Goal: Task Accomplishment & Management: Complete application form

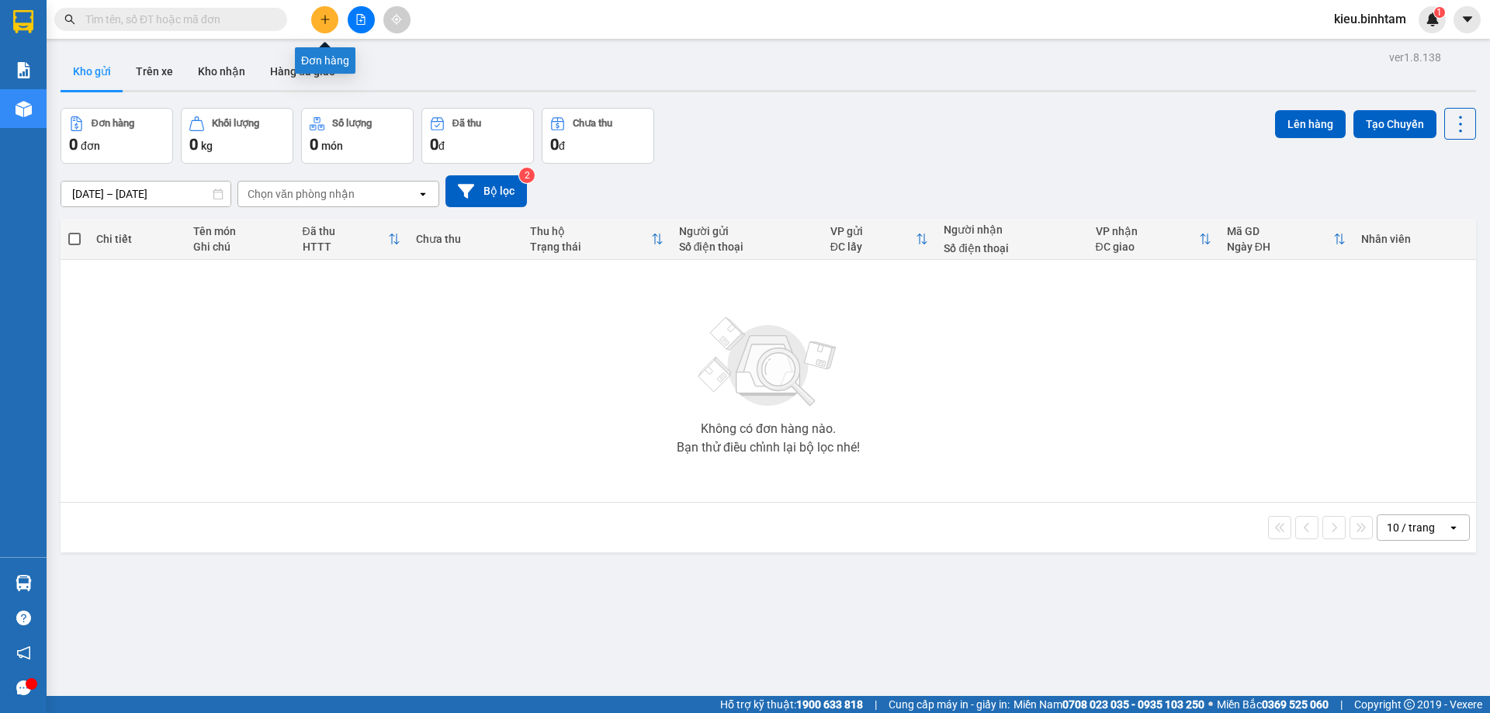
click at [313, 19] on button at bounding box center [324, 19] width 27 height 27
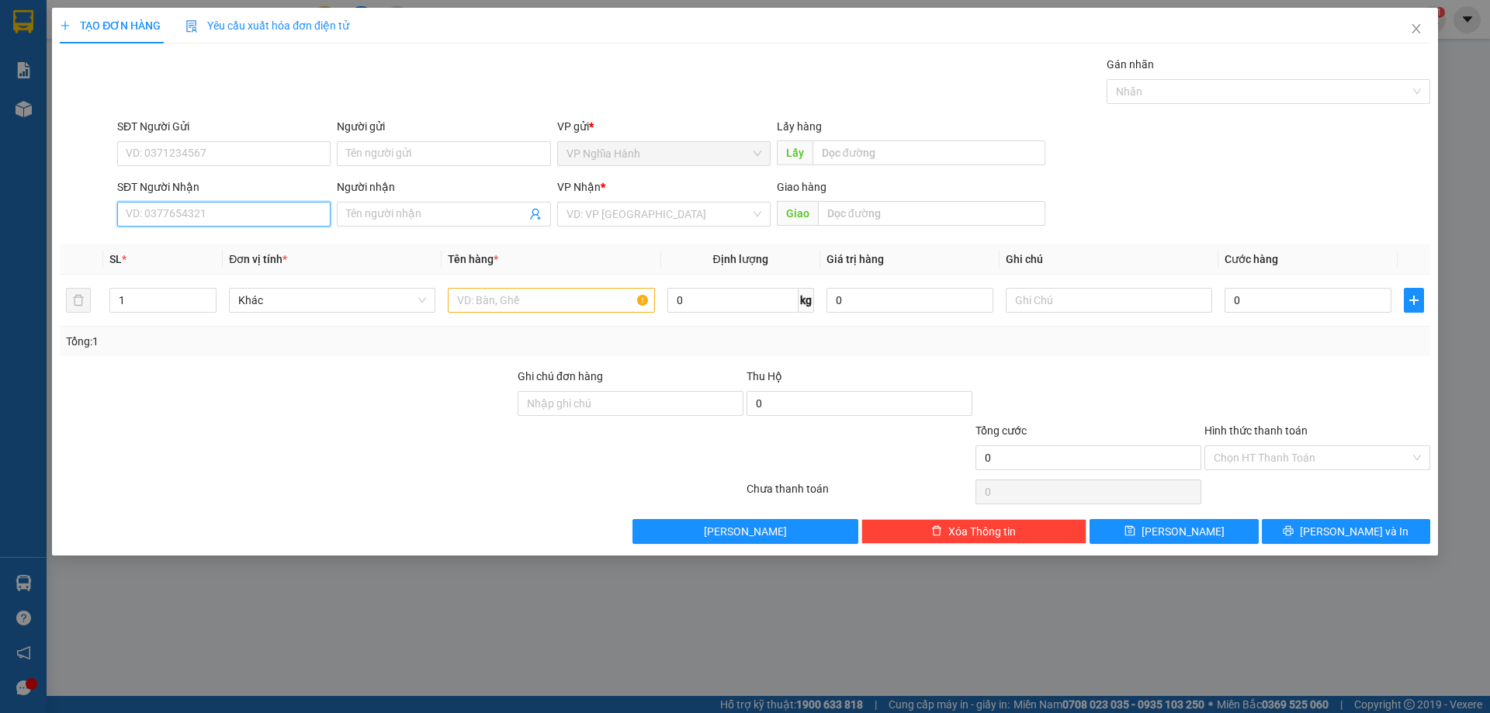
click at [225, 212] on input "SĐT Người Nhận" at bounding box center [223, 214] width 213 height 25
type input "0382775671"
click at [165, 151] on input "SĐT Người Gửi" at bounding box center [223, 153] width 213 height 25
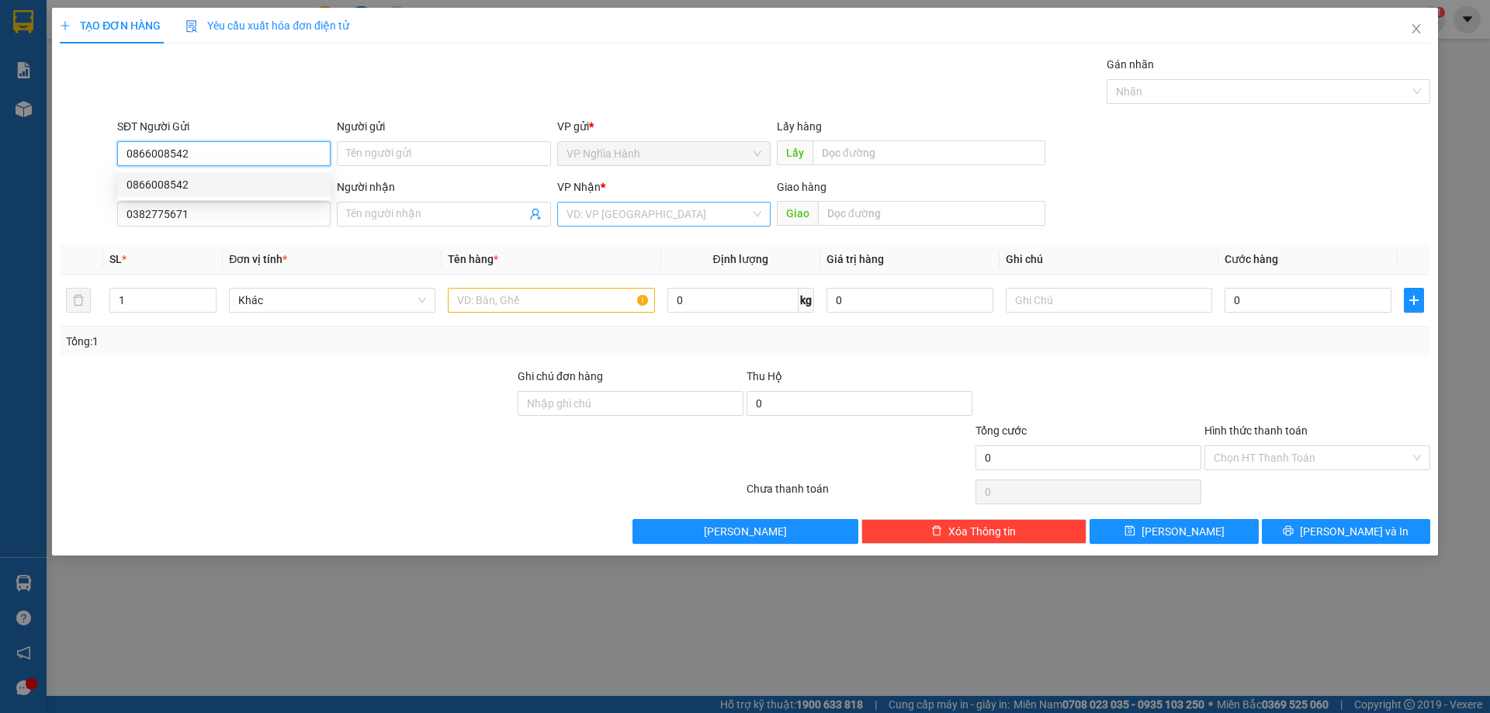
type input "0866008542"
click at [684, 210] on input "search" at bounding box center [658, 214] width 184 height 23
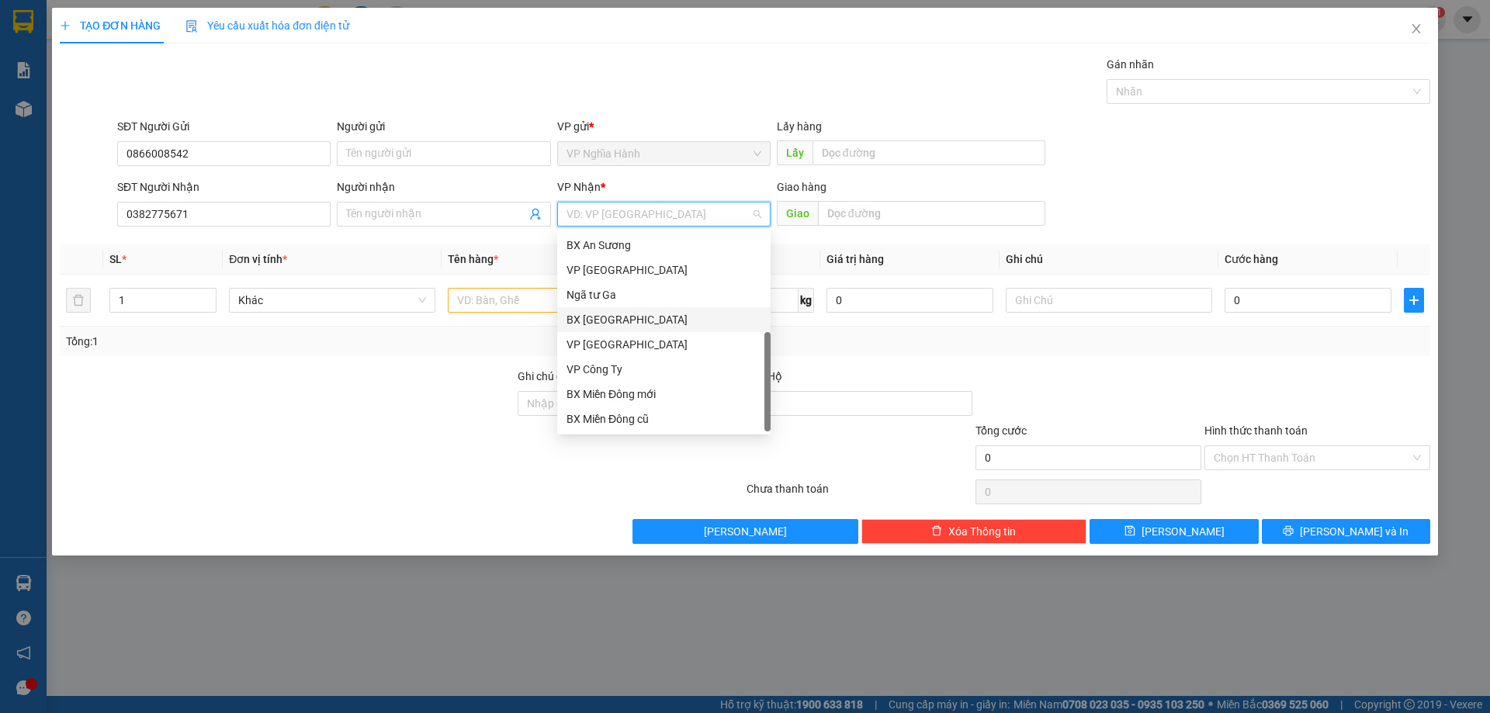
scroll to position [50, 0]
click at [613, 388] on div "Dọc đường" at bounding box center [663, 394] width 195 height 17
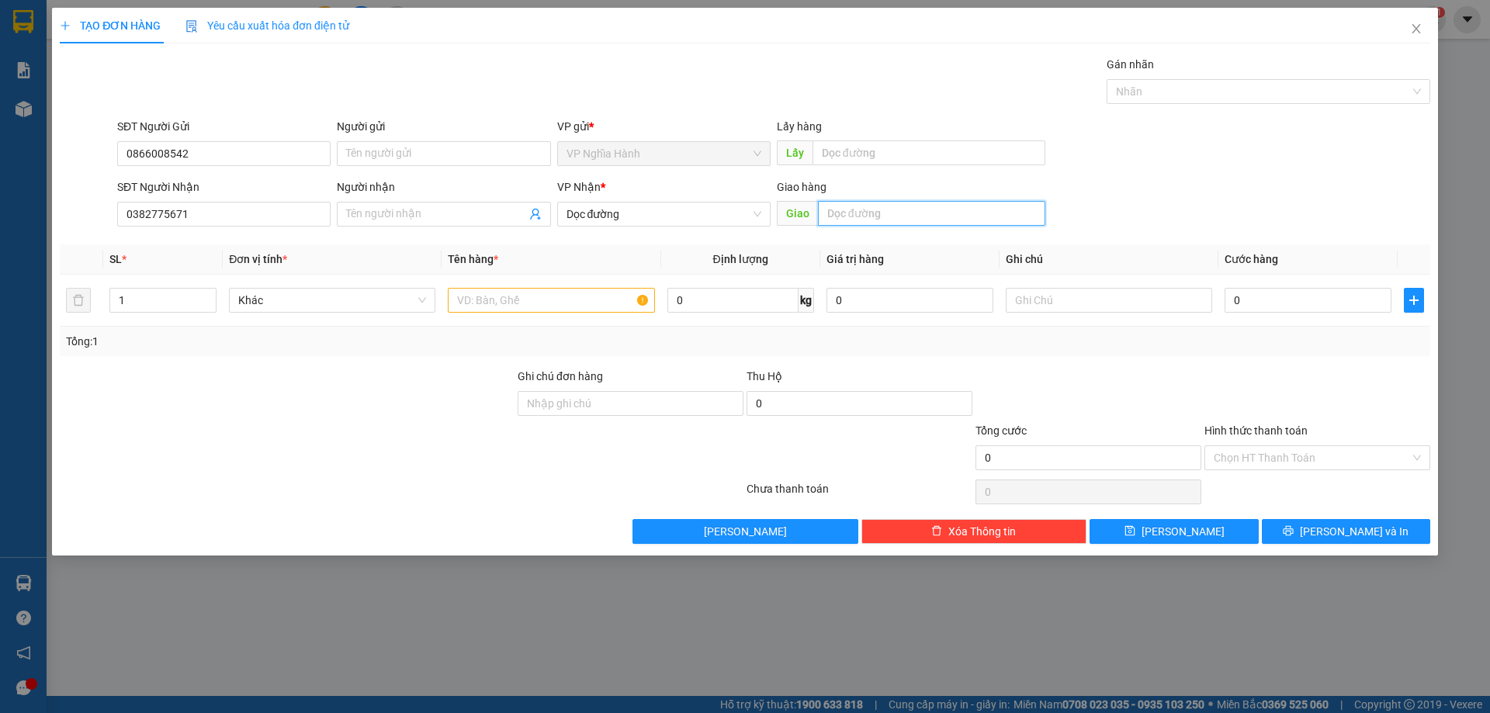
click at [860, 212] on input "text" at bounding box center [931, 213] width 227 height 25
type input "CONG 11"
click at [603, 300] on input "text" at bounding box center [551, 300] width 206 height 25
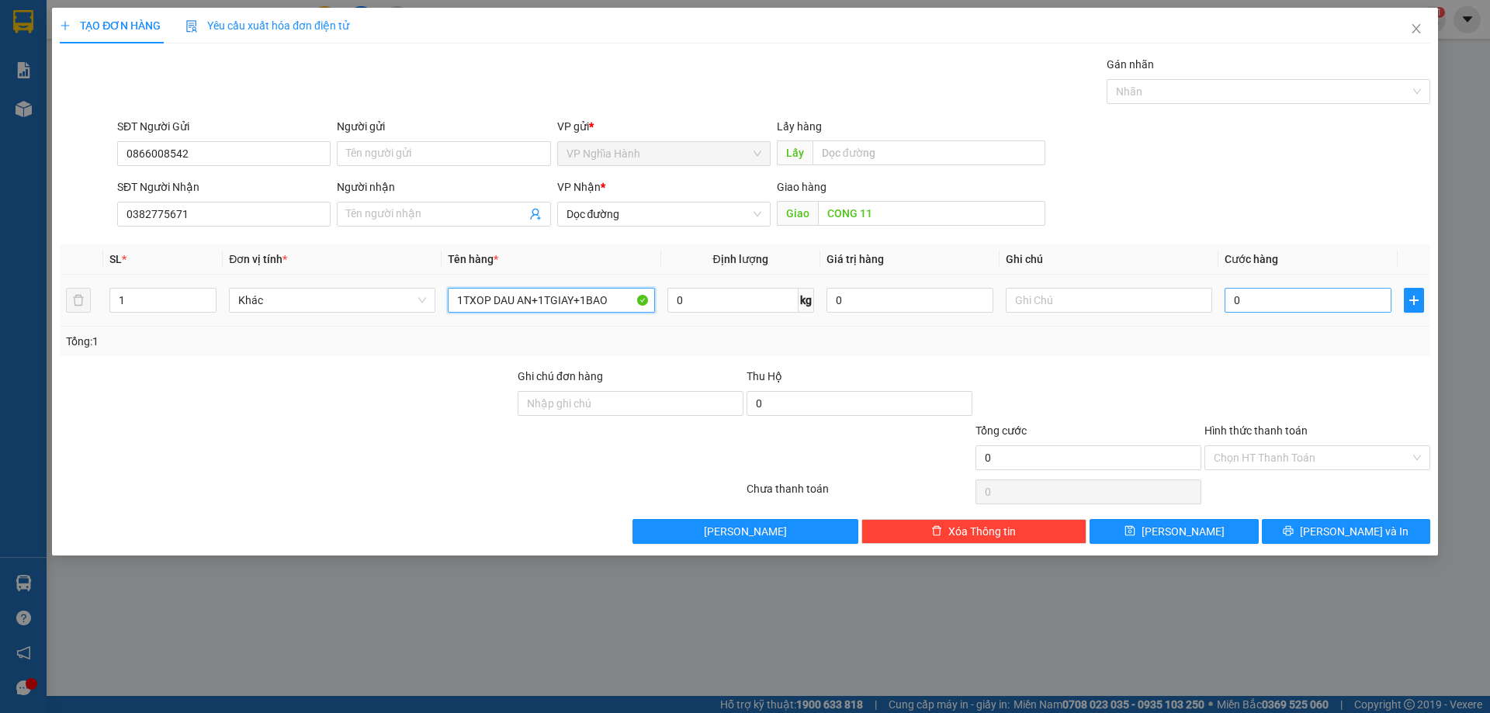
type input "1TXOP DAU AN+1TGIAY+1BAO"
click at [1256, 296] on input "0" at bounding box center [1308, 300] width 167 height 25
type input "3"
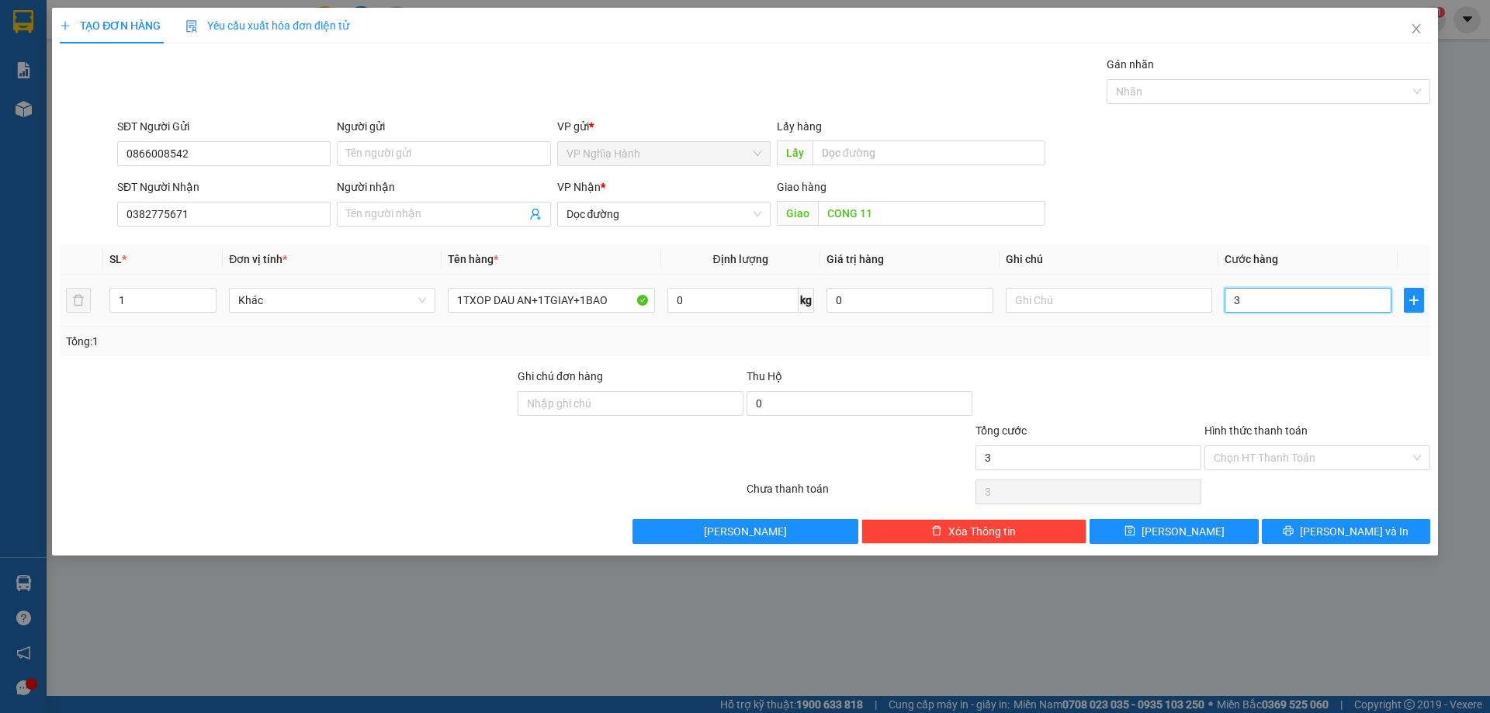
type input "30"
type input "300"
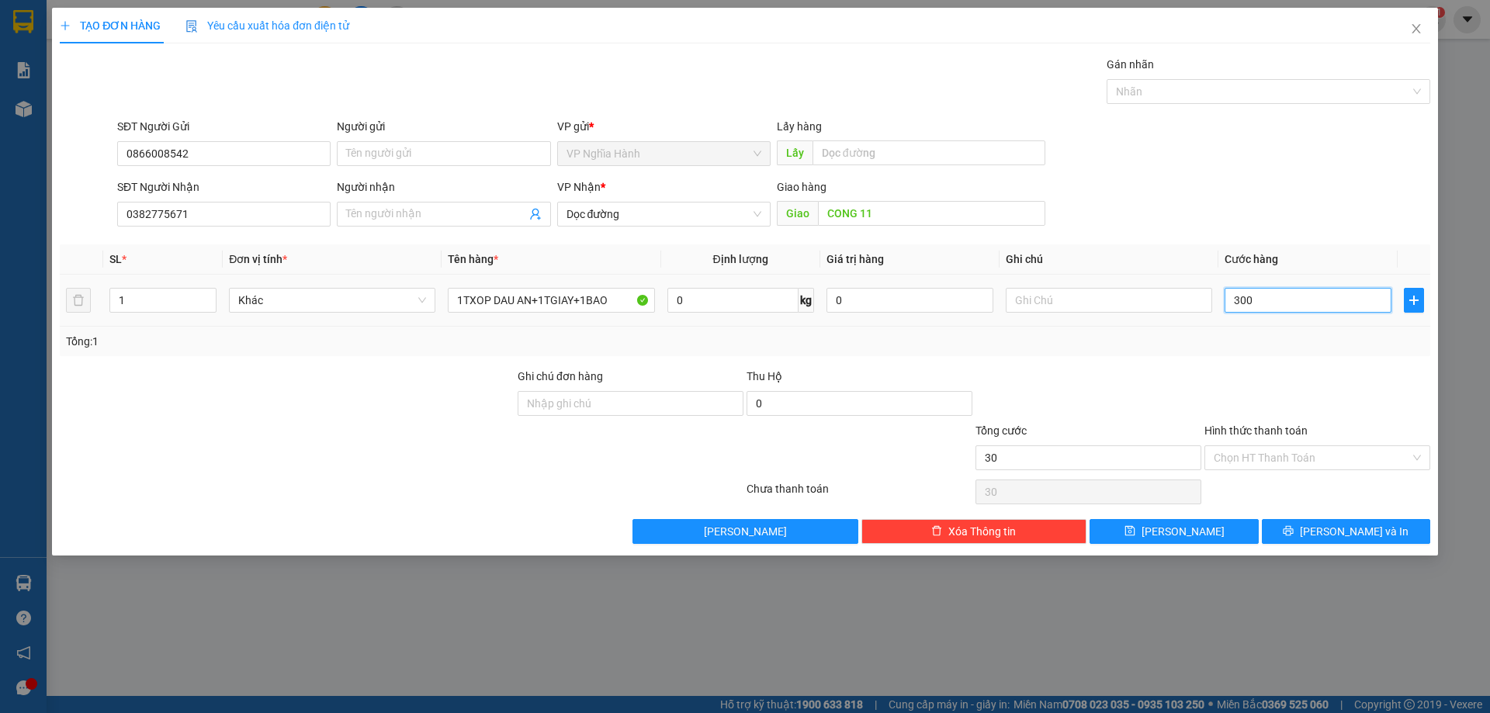
type input "300"
type input "300.000"
click at [1248, 455] on input "Hình thức thanh toán" at bounding box center [1312, 457] width 196 height 23
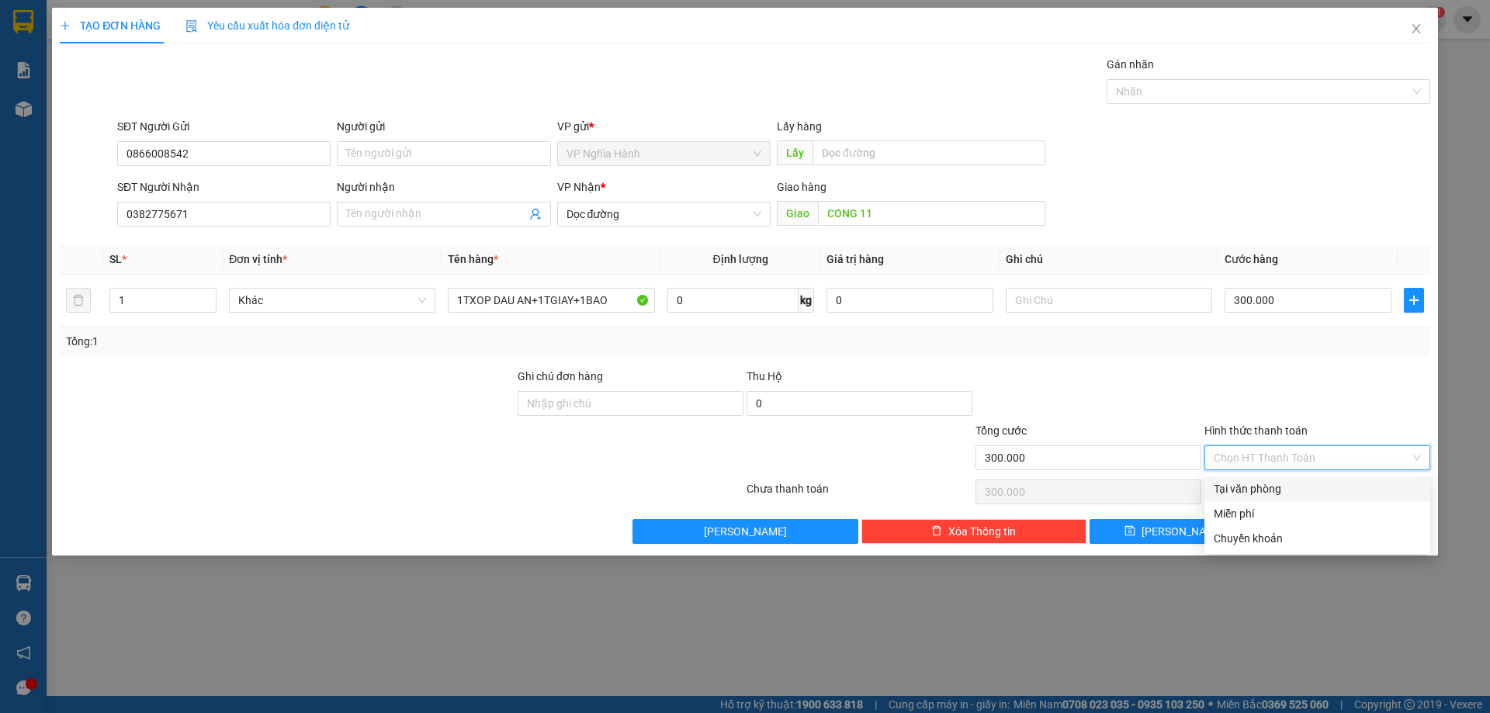
click at [1235, 487] on div "Tại văn phòng" at bounding box center [1317, 488] width 207 height 17
type input "0"
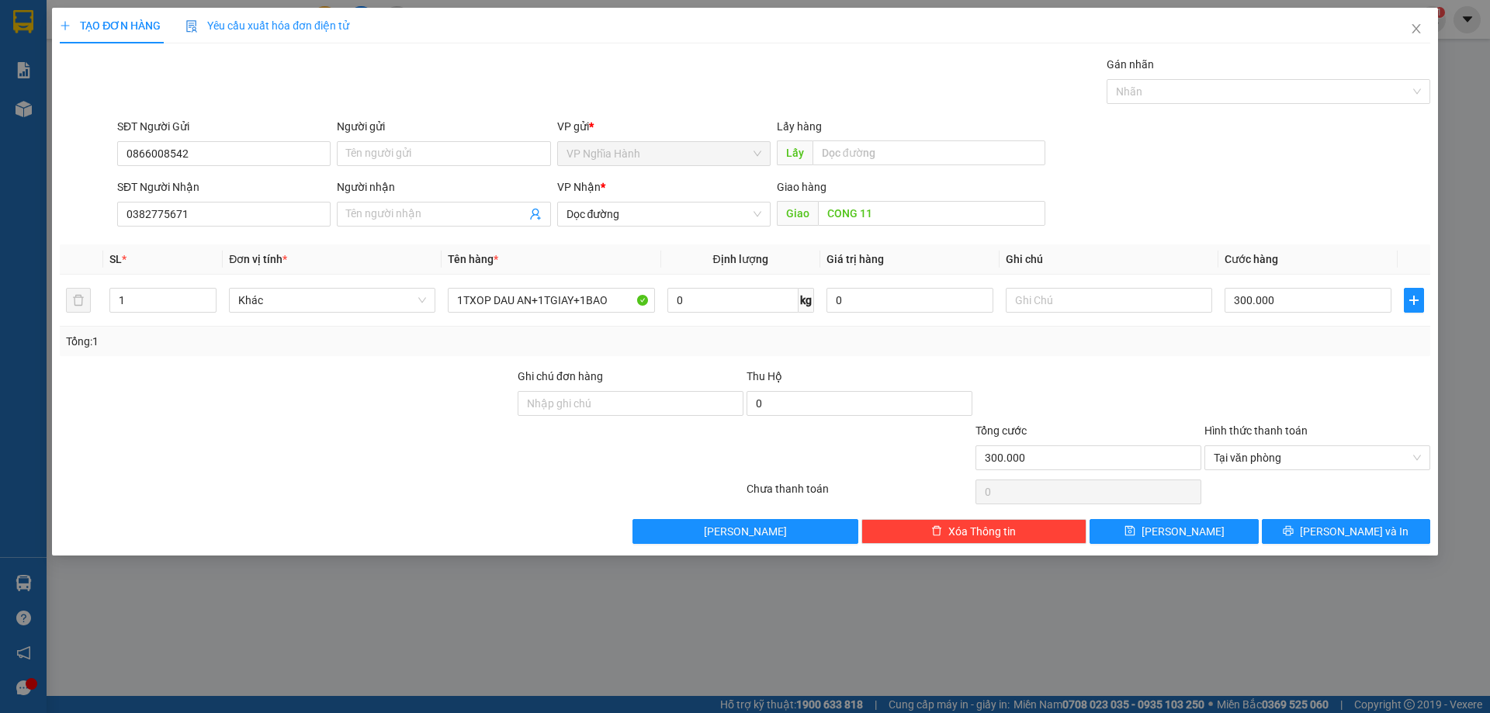
click at [1311, 514] on div "Transit Pickup Surcharge Ids Transit Deliver Surcharge Ids Transit Deliver Surc…" at bounding box center [745, 300] width 1370 height 488
click at [1294, 532] on icon "printer" at bounding box center [1289, 531] width 10 height 10
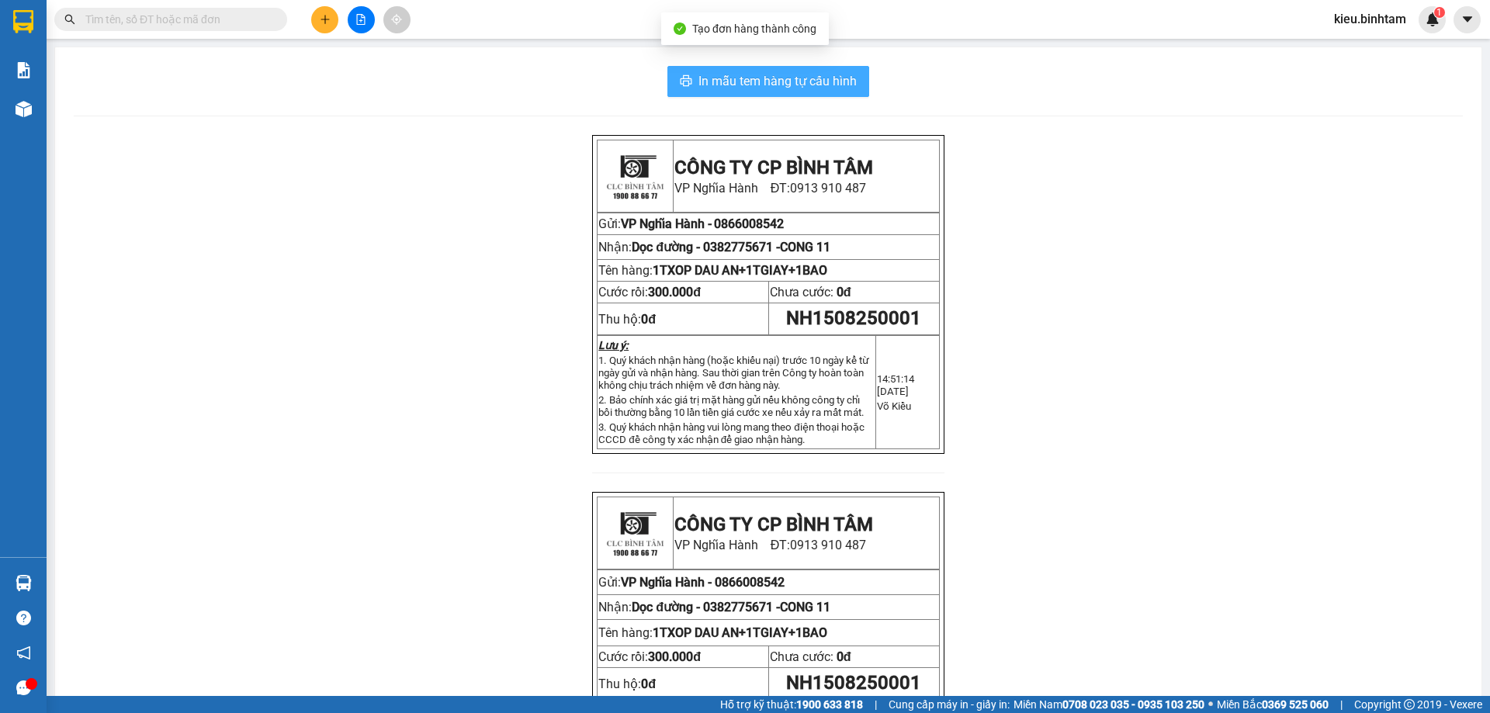
click at [823, 96] on button "In mẫu tem hàng tự cấu hình" at bounding box center [768, 81] width 202 height 31
click at [823, 87] on span "In mẫu tem hàng tự cấu hình" at bounding box center [777, 80] width 158 height 19
click at [322, 16] on icon "plus" at bounding box center [325, 19] width 11 height 11
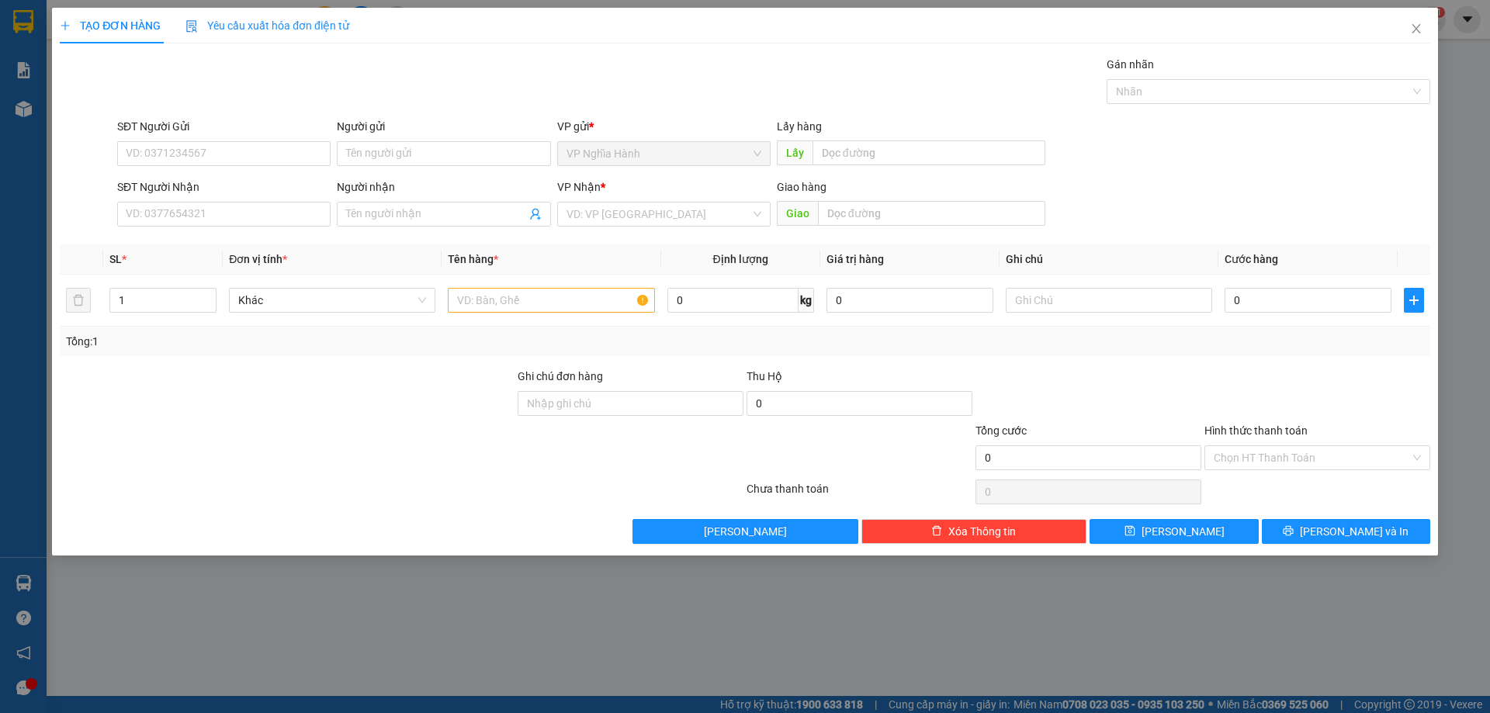
click at [172, 199] on div "SĐT Người Nhận" at bounding box center [223, 189] width 213 height 23
click at [168, 206] on input "SĐT Người Nhận" at bounding box center [223, 214] width 213 height 25
click at [186, 207] on input "SĐT Người Nhận" at bounding box center [223, 214] width 213 height 25
type input "0907775927"
click at [171, 239] on div "0907775927 - ký" at bounding box center [223, 245] width 195 height 17
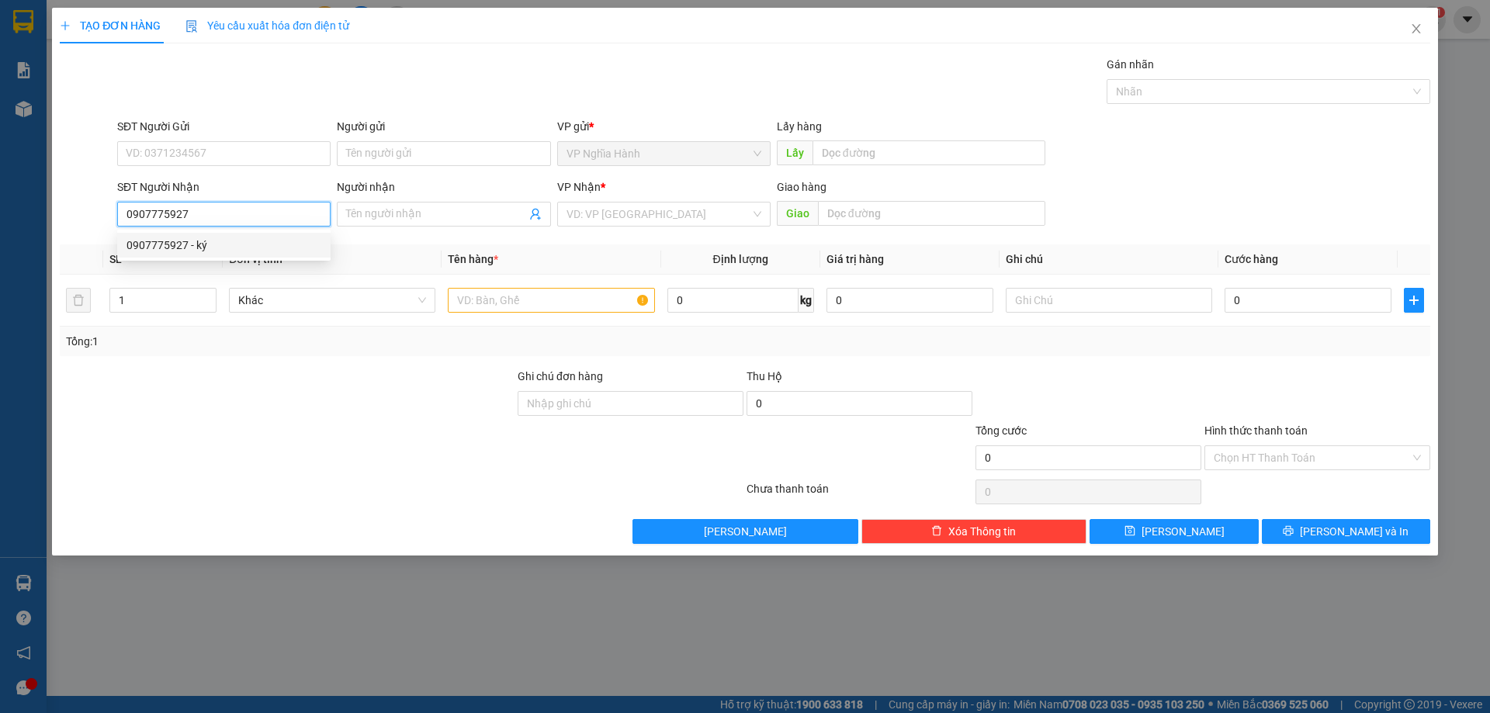
type input "ký"
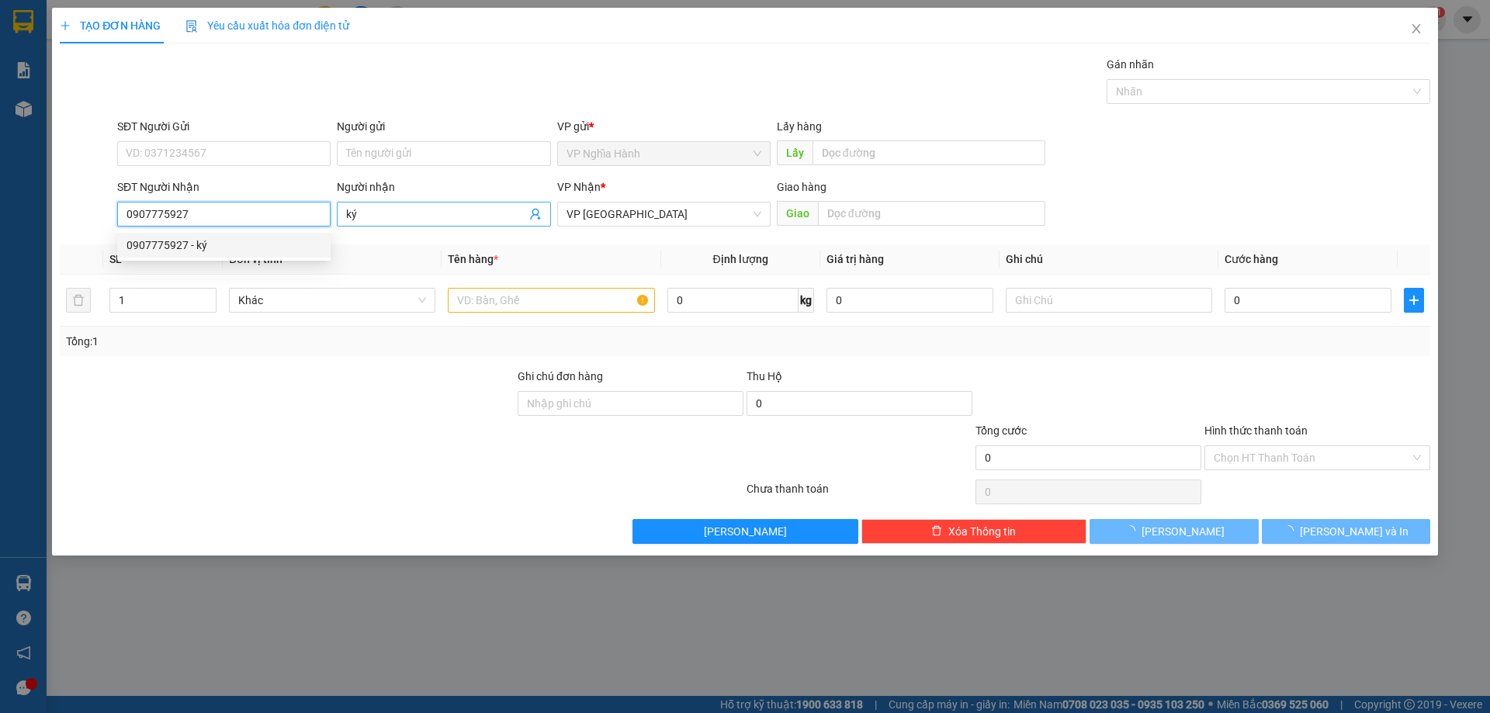
type input "300.000"
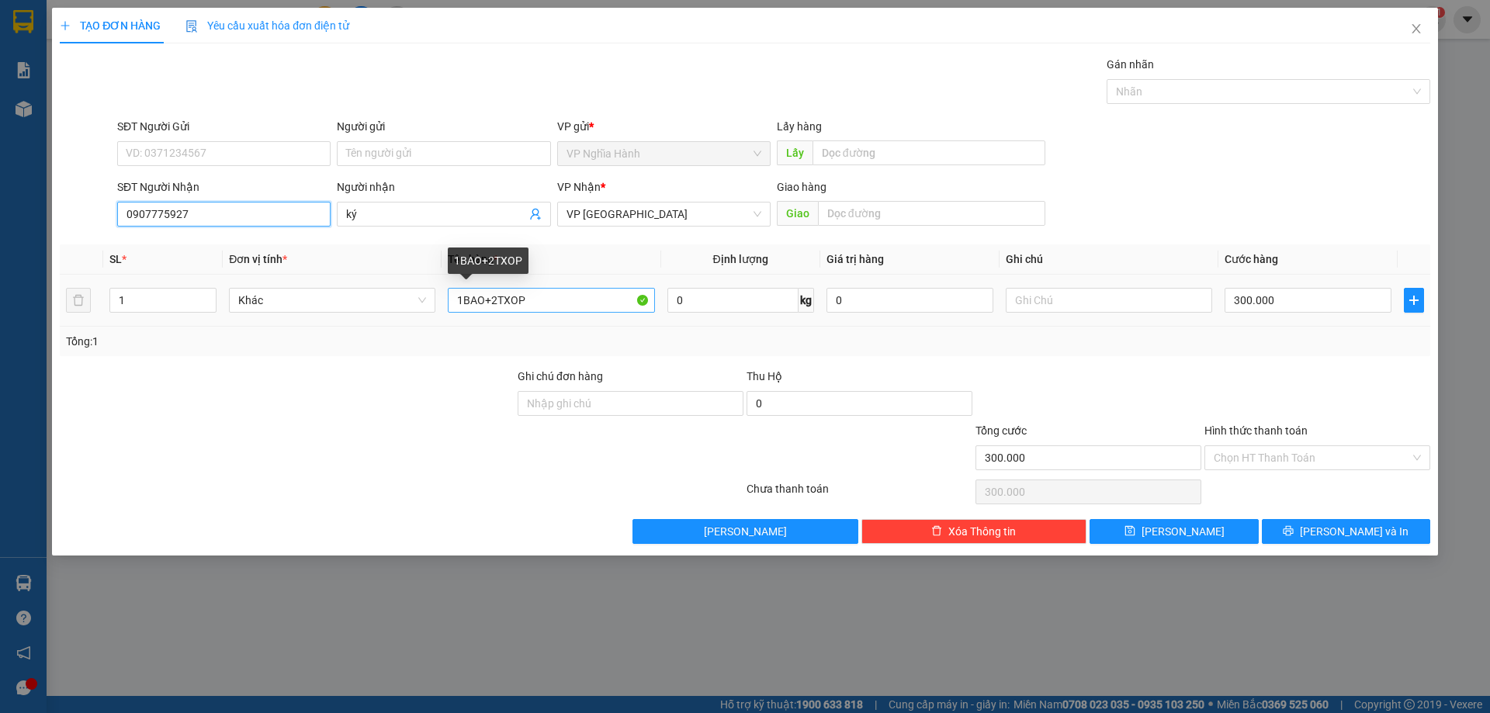
type input "0907775927"
click at [494, 300] on input "1BAO+2TXOP" at bounding box center [551, 300] width 206 height 25
type input "1BAO+1TXOP"
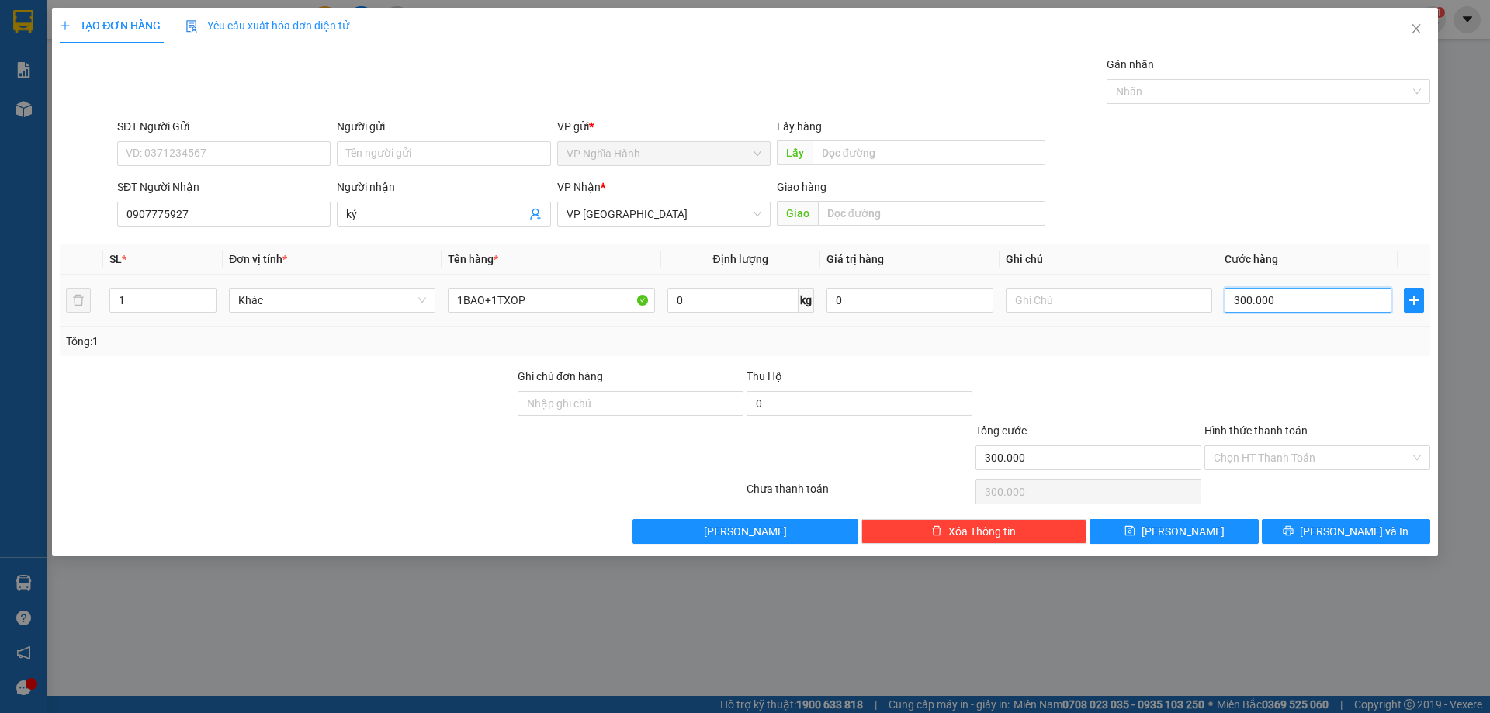
click at [1270, 298] on input "300.000" at bounding box center [1308, 300] width 167 height 25
type input "2"
type input "20"
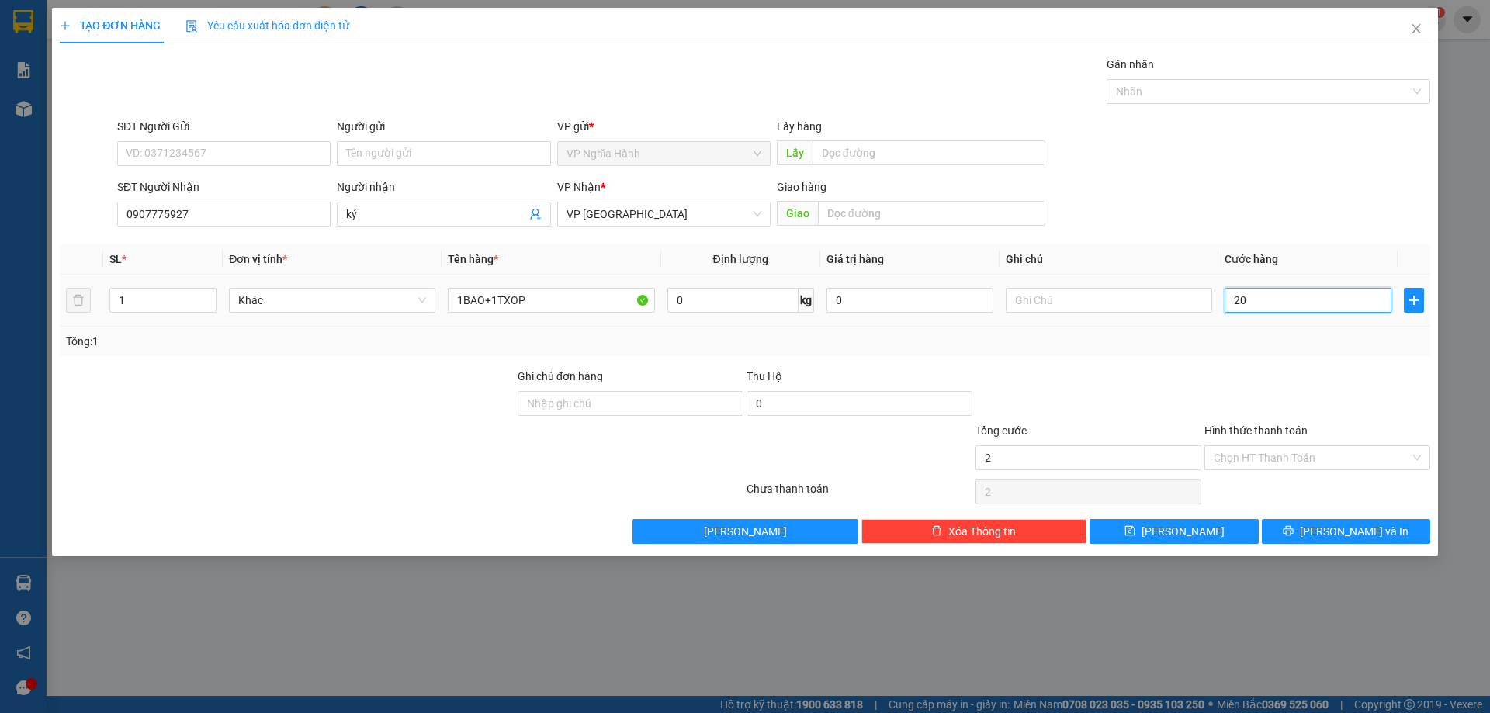
type input "20"
type input "200"
click at [1310, 537] on button "Lưu và In" at bounding box center [1346, 531] width 168 height 25
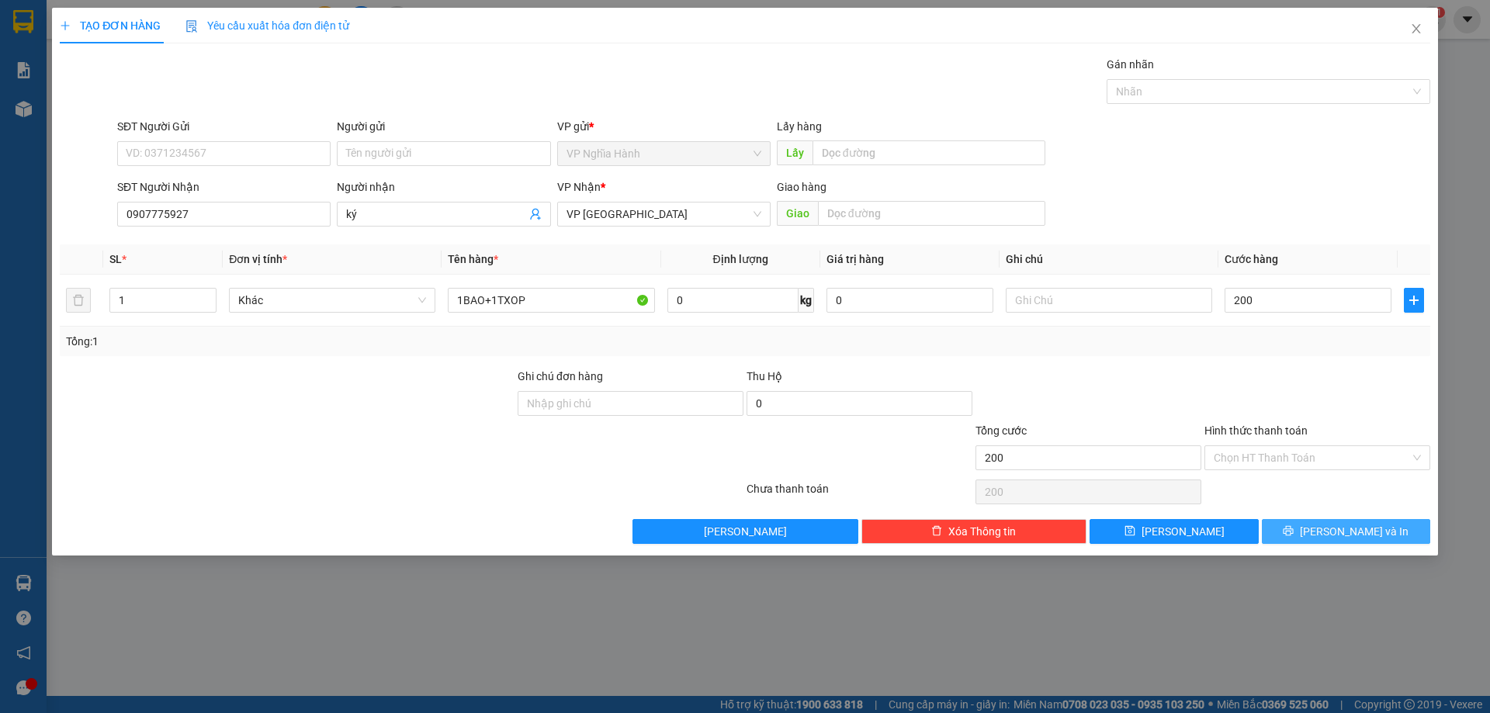
type input "200.000"
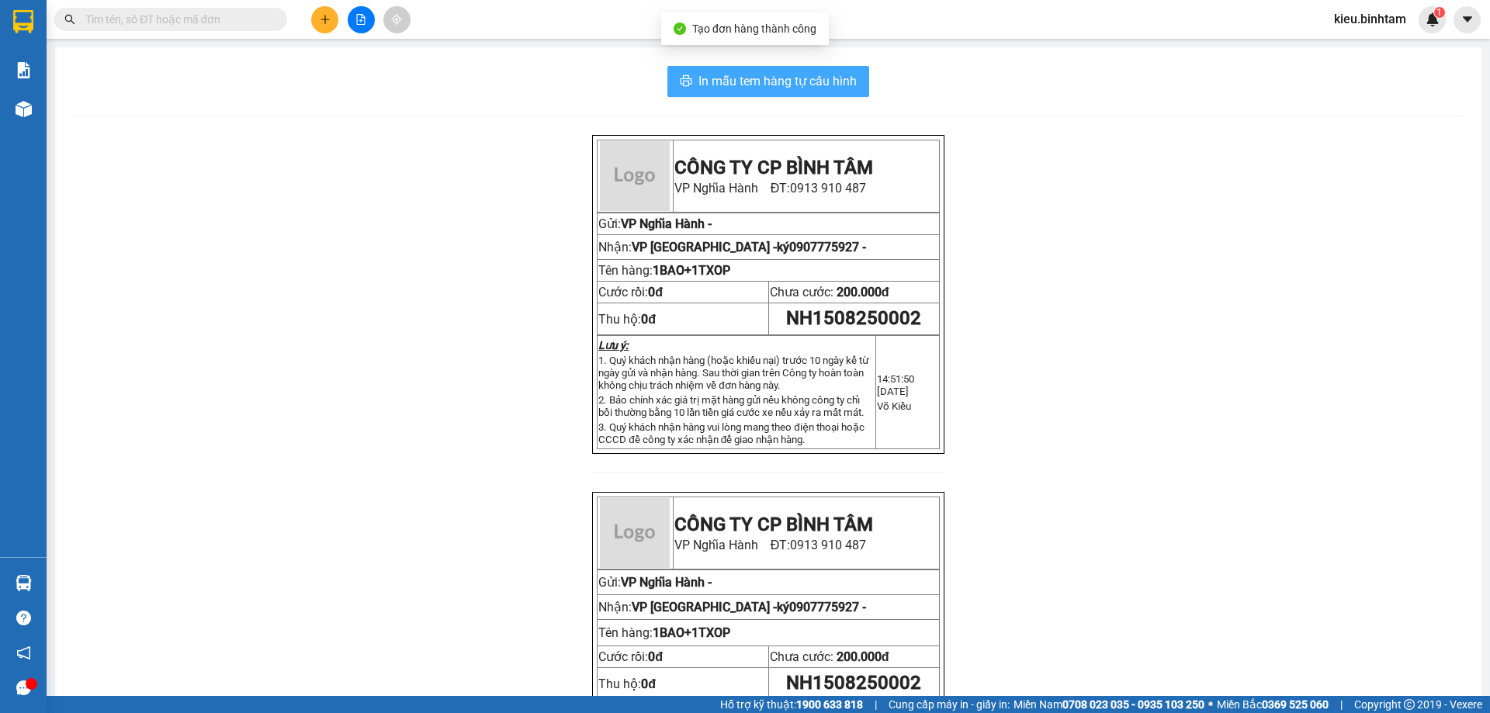
click at [774, 77] on span "In mẫu tem hàng tự cấu hình" at bounding box center [777, 80] width 158 height 19
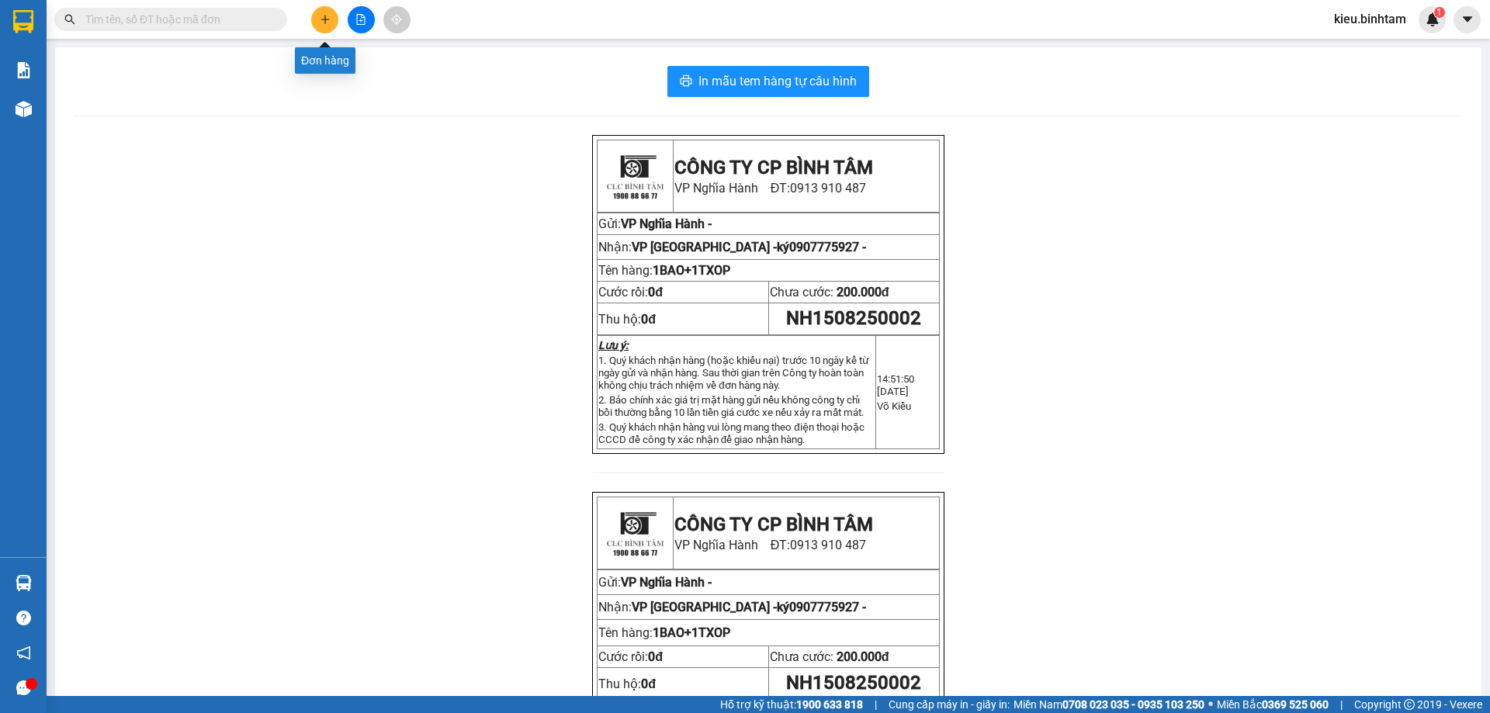
click at [315, 21] on button at bounding box center [324, 19] width 27 height 27
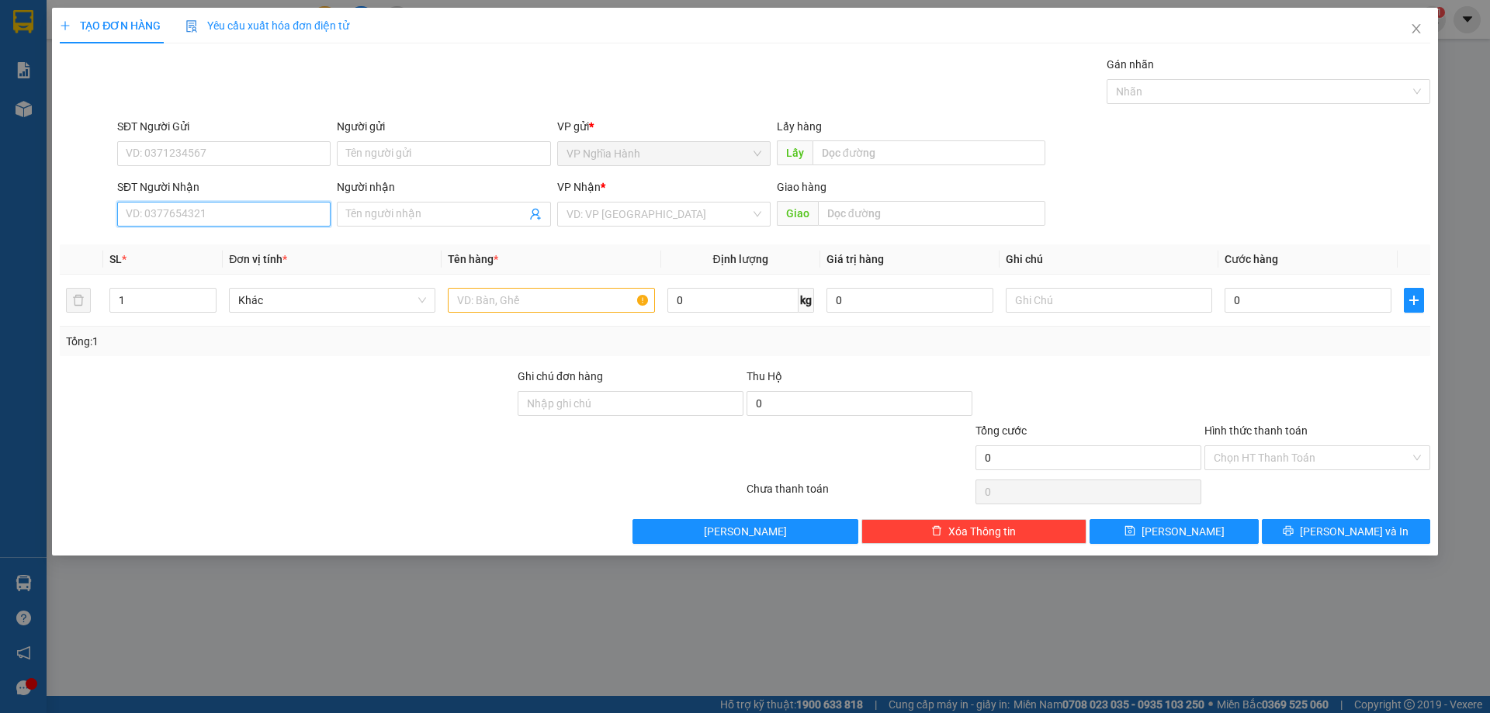
click at [199, 208] on input "SĐT Người Nhận" at bounding box center [223, 214] width 213 height 25
type input "0972002137"
drag, startPoint x: 175, startPoint y: 244, endPoint x: 302, endPoint y: 230, distance: 128.1
click at [175, 244] on div "0972002137" at bounding box center [223, 245] width 195 height 17
type input "130.000"
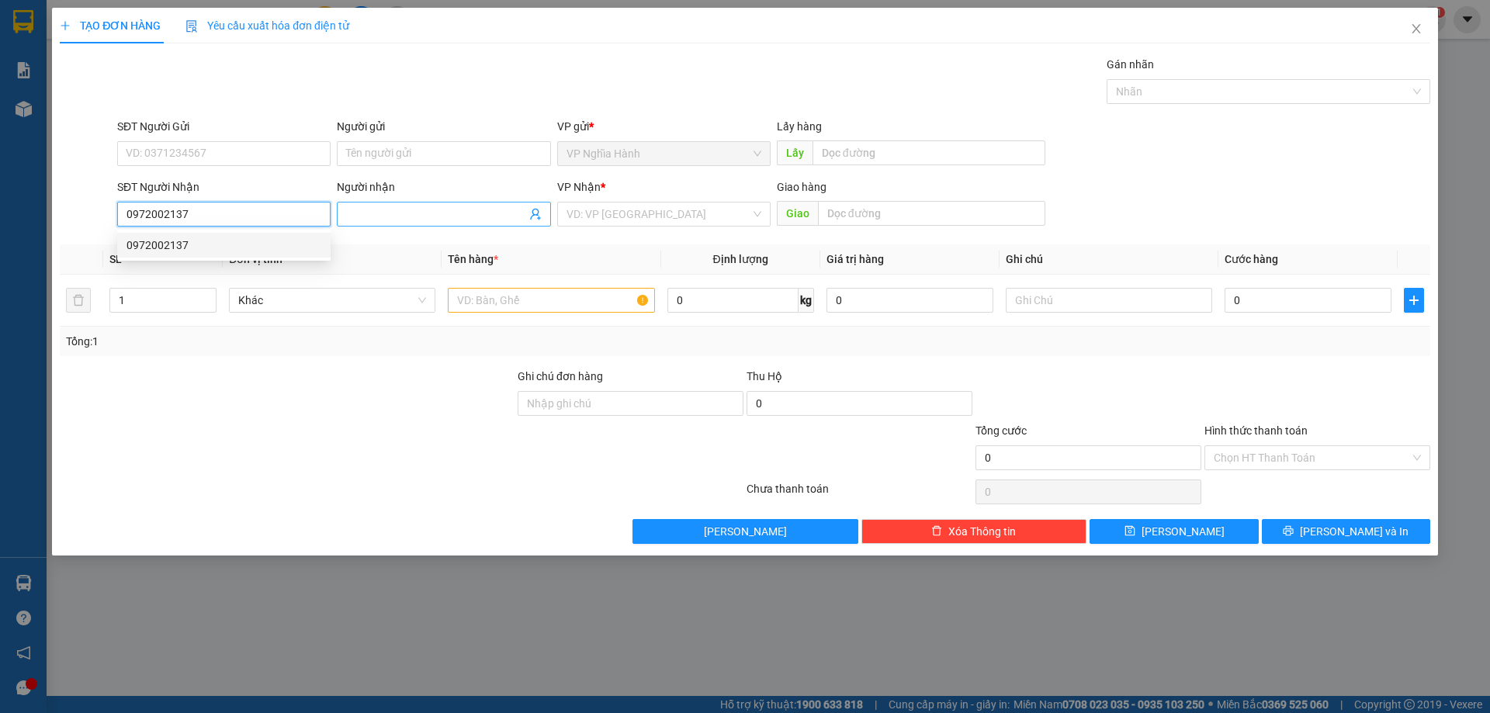
type input "130.000"
type input "0972002137"
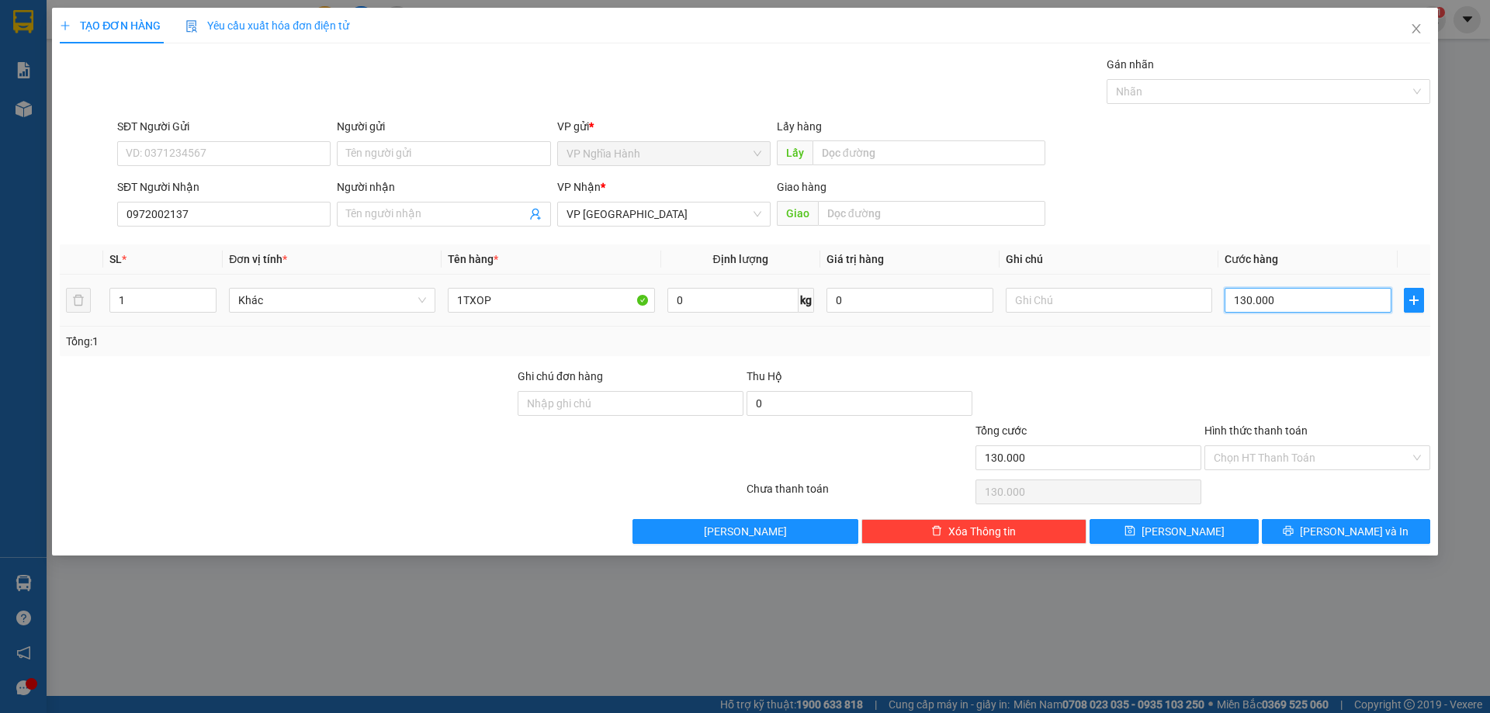
click at [1318, 300] on input "130.000" at bounding box center [1308, 300] width 167 height 25
type input "1"
type input "12"
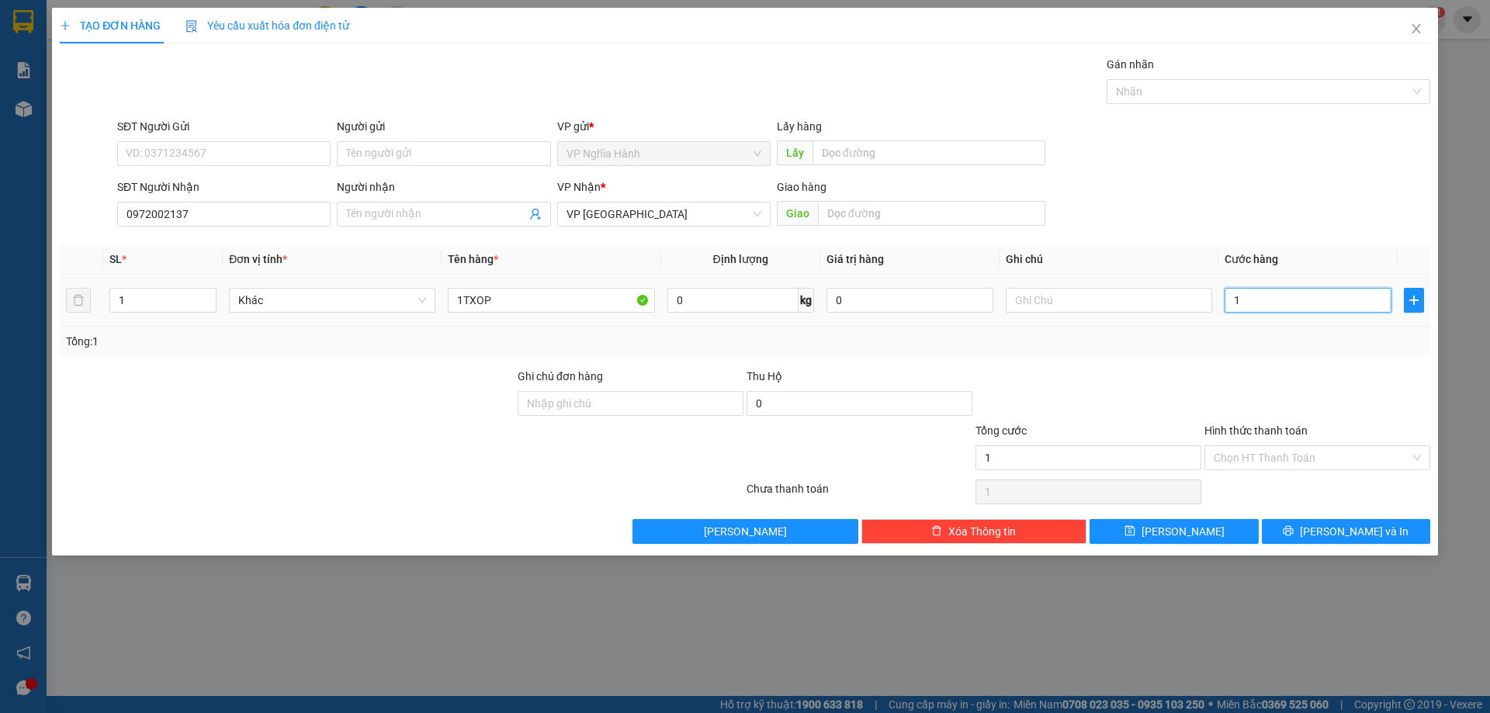
type input "12"
type input "120"
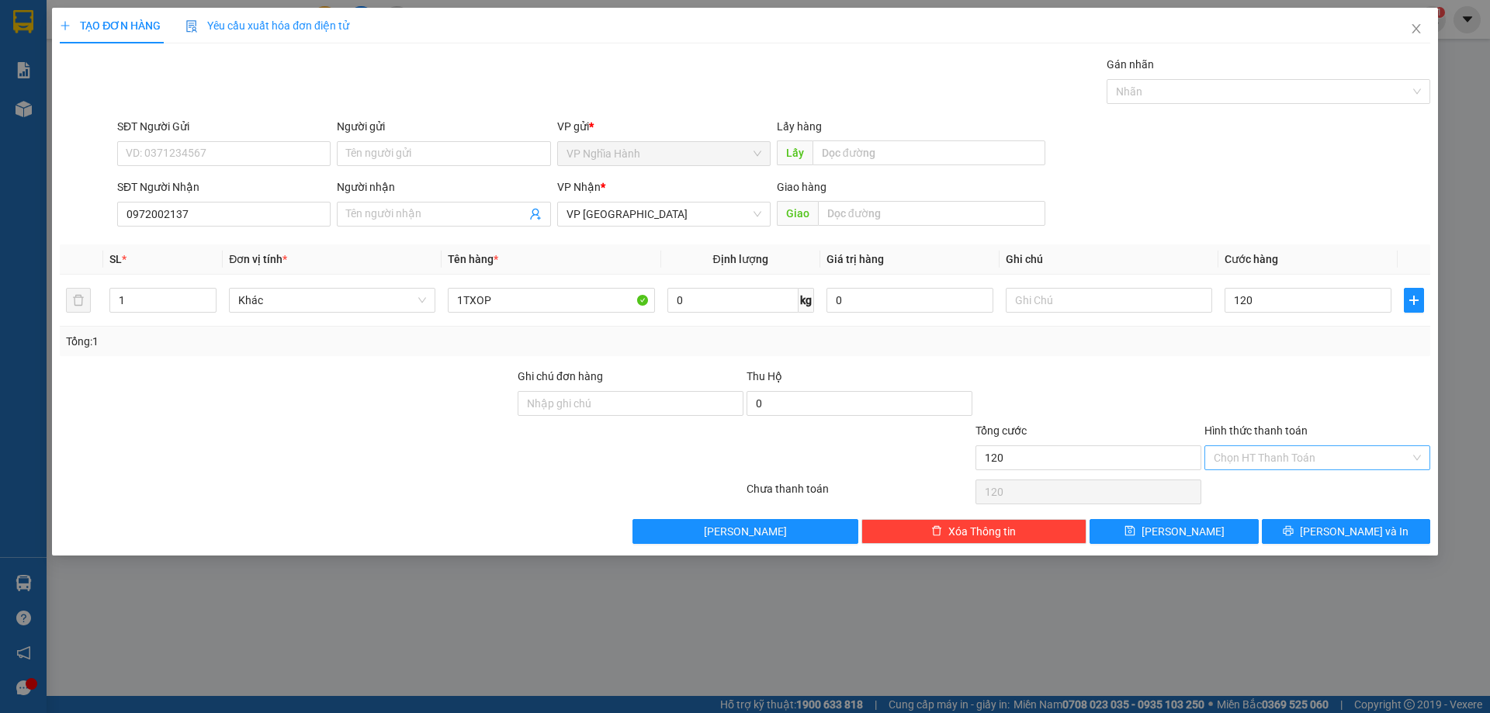
type input "120.000"
click at [1253, 456] on input "Hình thức thanh toán" at bounding box center [1312, 457] width 196 height 23
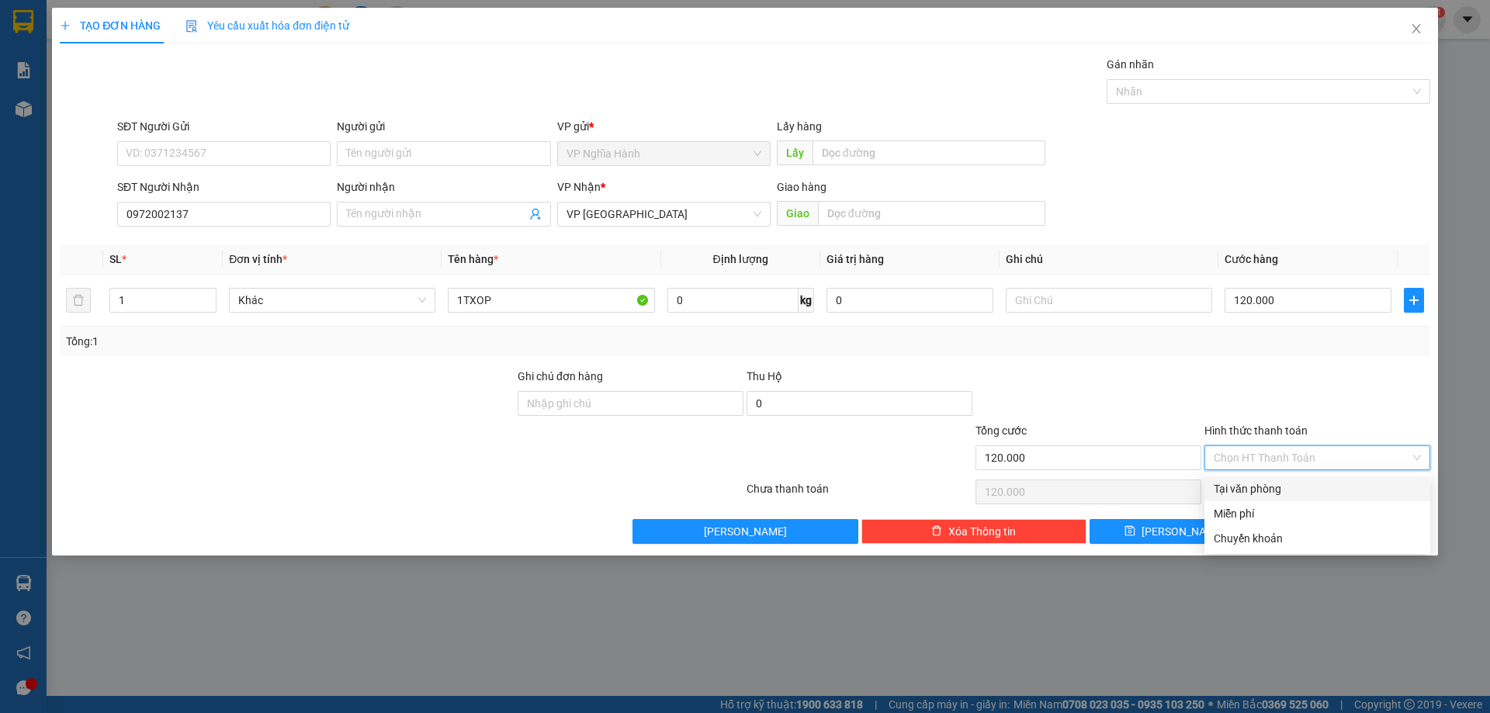
click at [1262, 486] on div "Tại văn phòng" at bounding box center [1317, 488] width 207 height 17
type input "0"
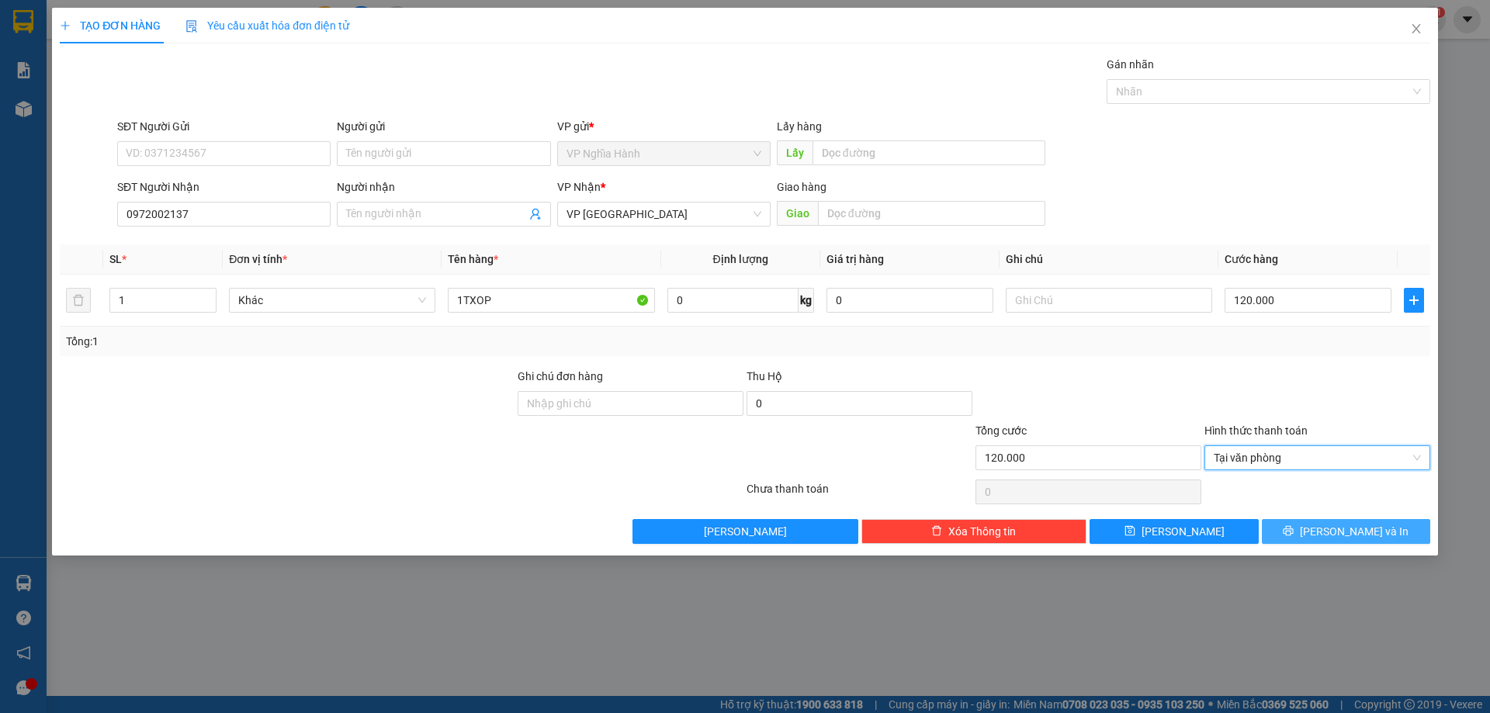
click at [1294, 528] on icon "printer" at bounding box center [1288, 530] width 11 height 11
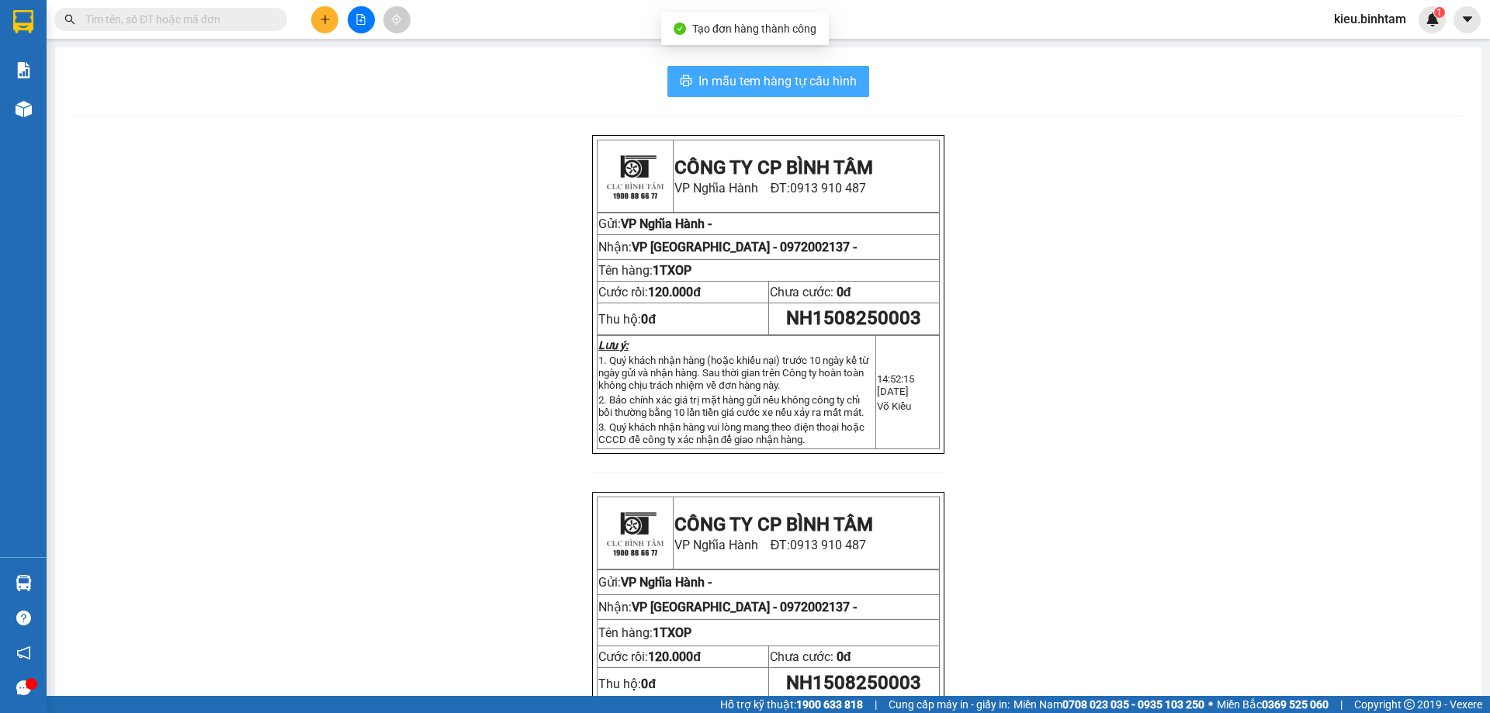
click at [787, 80] on span "In mẫu tem hàng tự cấu hình" at bounding box center [777, 80] width 158 height 19
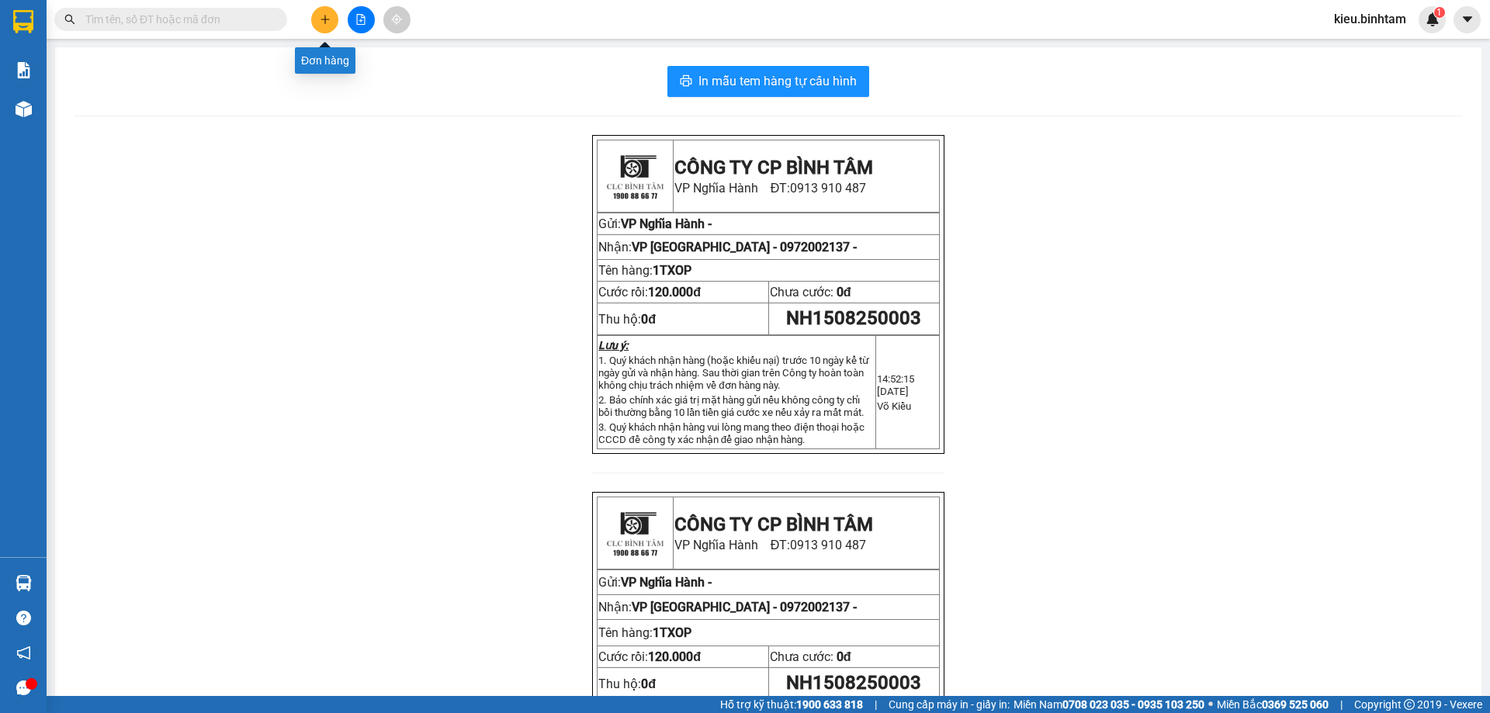
click at [336, 22] on button at bounding box center [324, 19] width 27 height 27
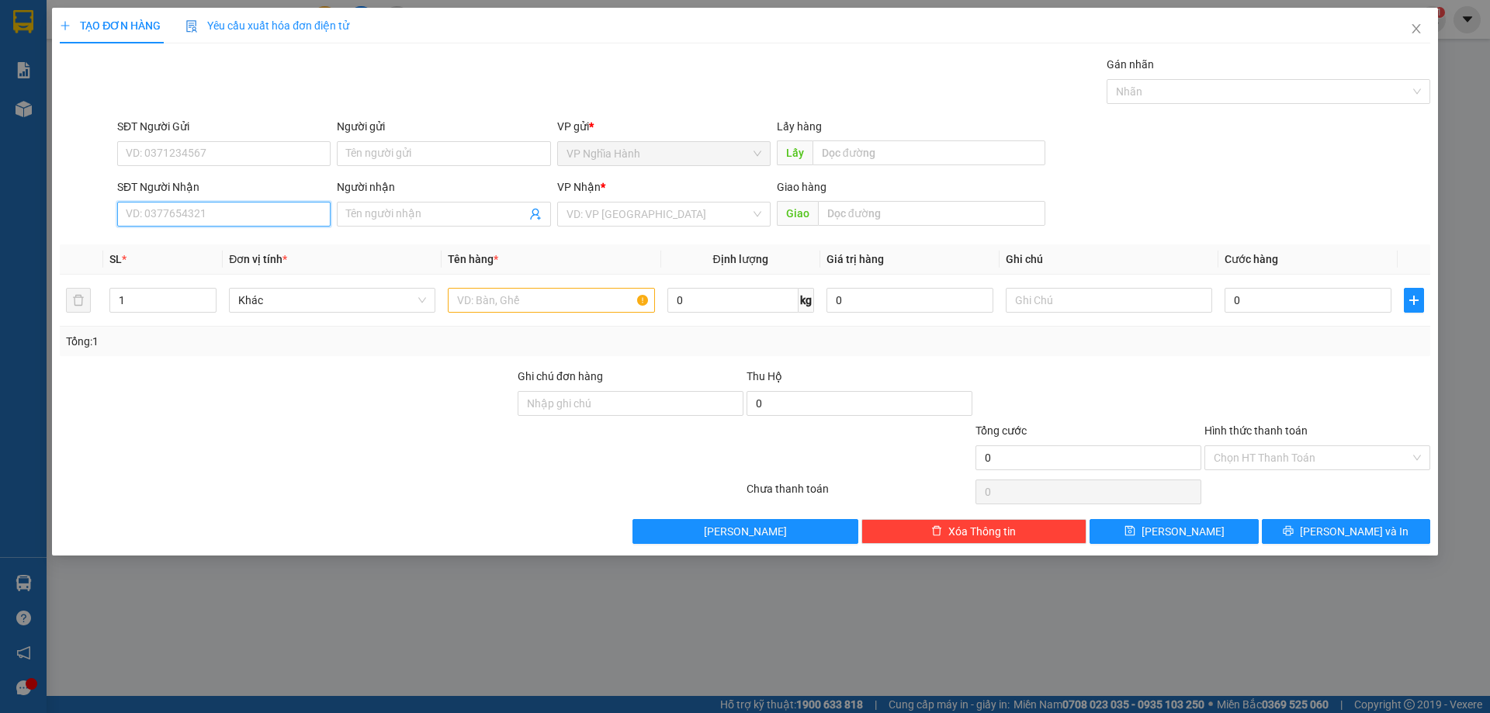
click at [163, 213] on input "SĐT Người Nhận" at bounding box center [223, 214] width 213 height 25
type input "0382400298"
click at [164, 245] on div "0382400298" at bounding box center [223, 245] width 195 height 17
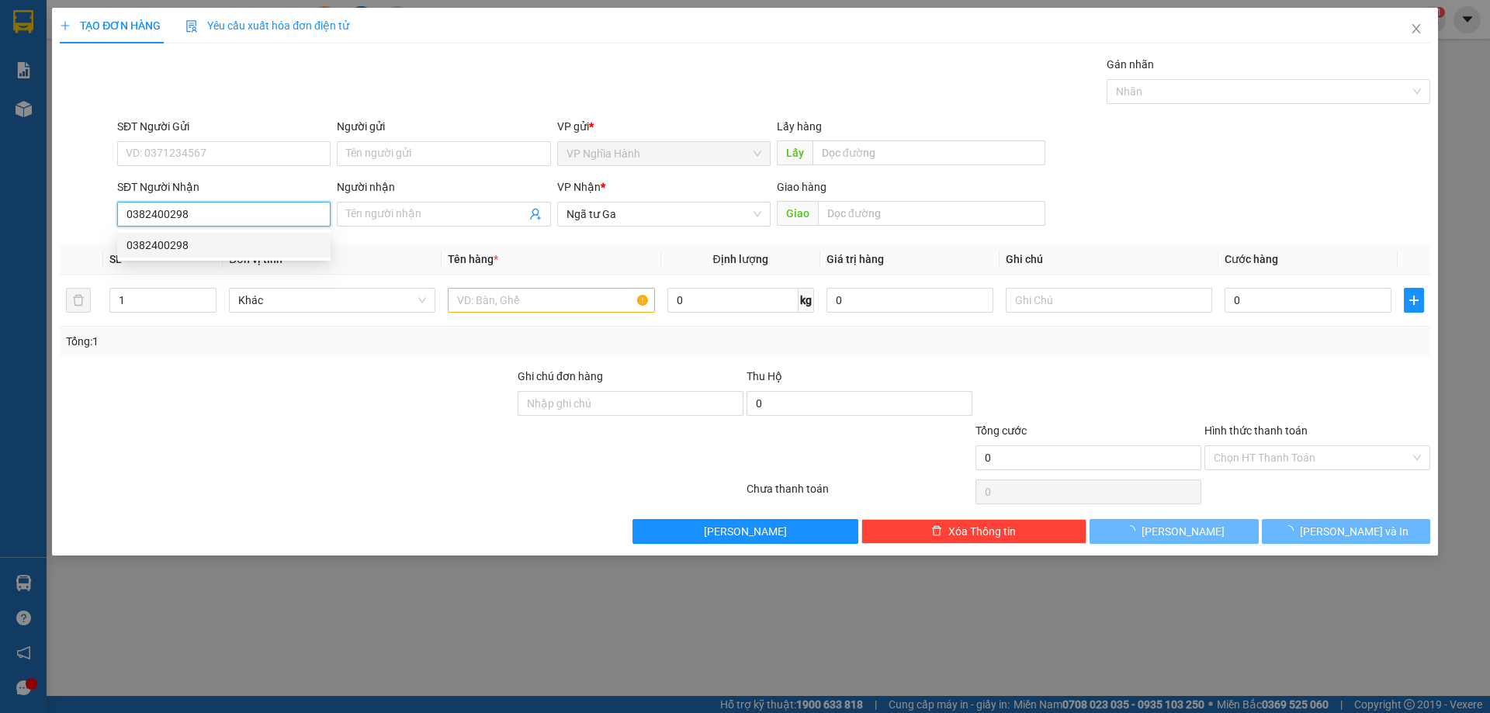
type input "200.000"
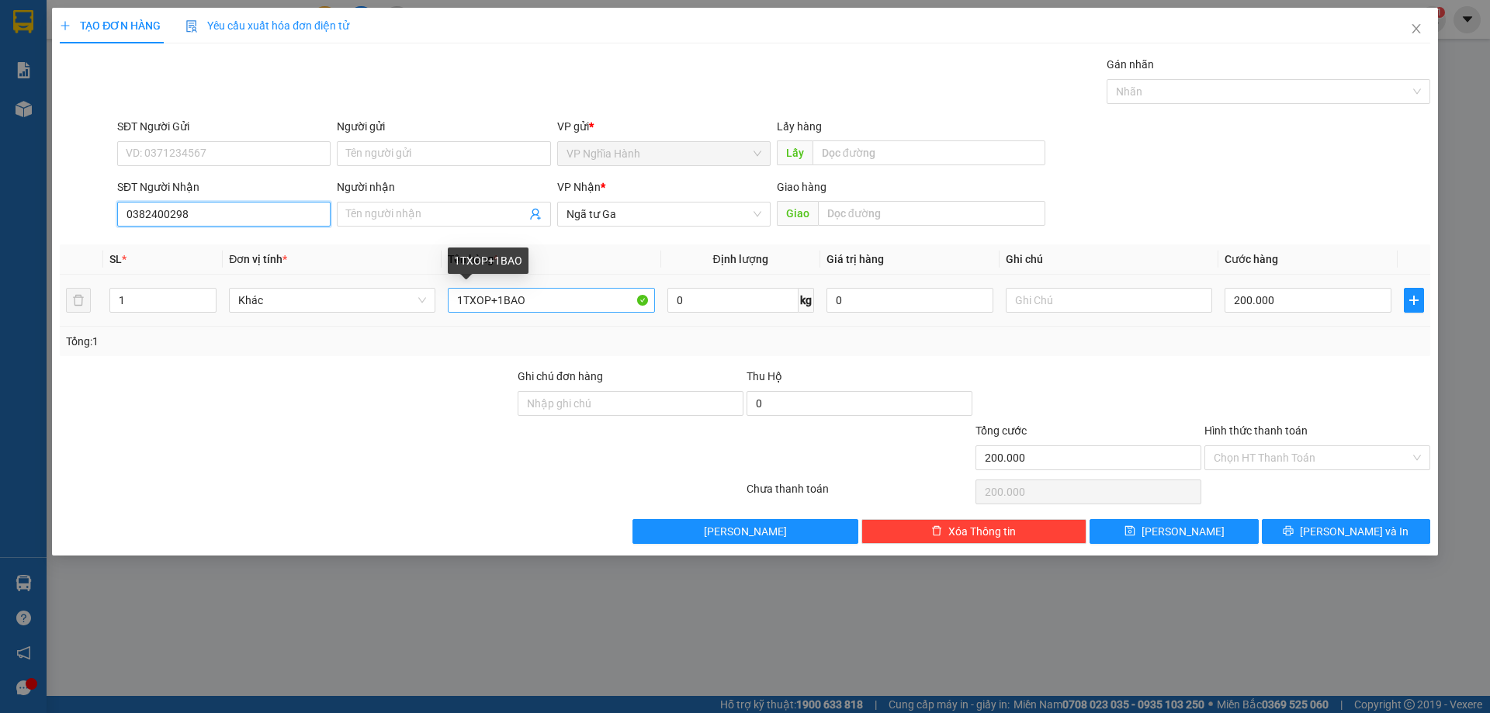
type input "0382400298"
drag, startPoint x: 533, startPoint y: 300, endPoint x: 431, endPoint y: 309, distance: 102.0
click at [432, 309] on tr "1 Khác 1TXOP+1BAO 0 kg 0 200.000" at bounding box center [745, 301] width 1370 height 52
type input "2TXOP"
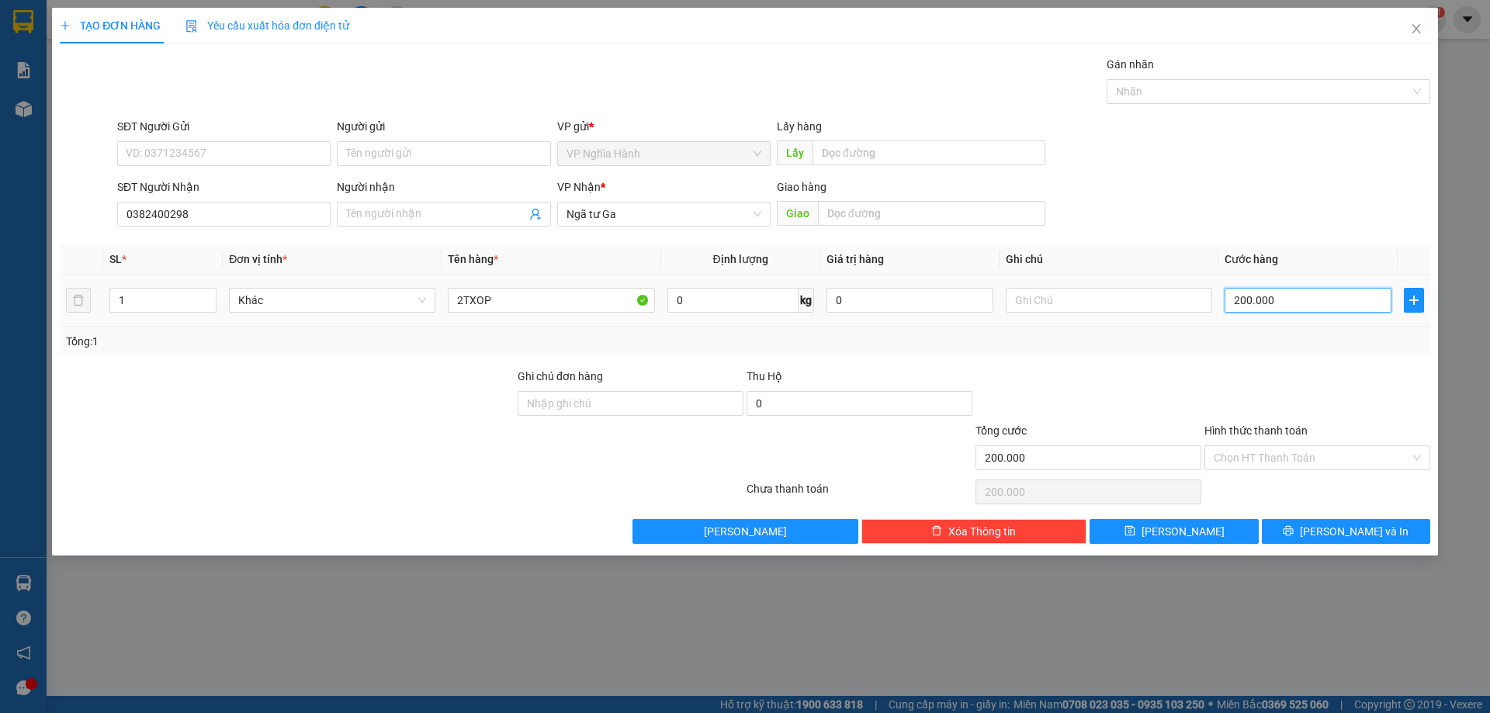
click at [1272, 306] on input "200.000" at bounding box center [1308, 300] width 167 height 25
type input "2"
type input "22"
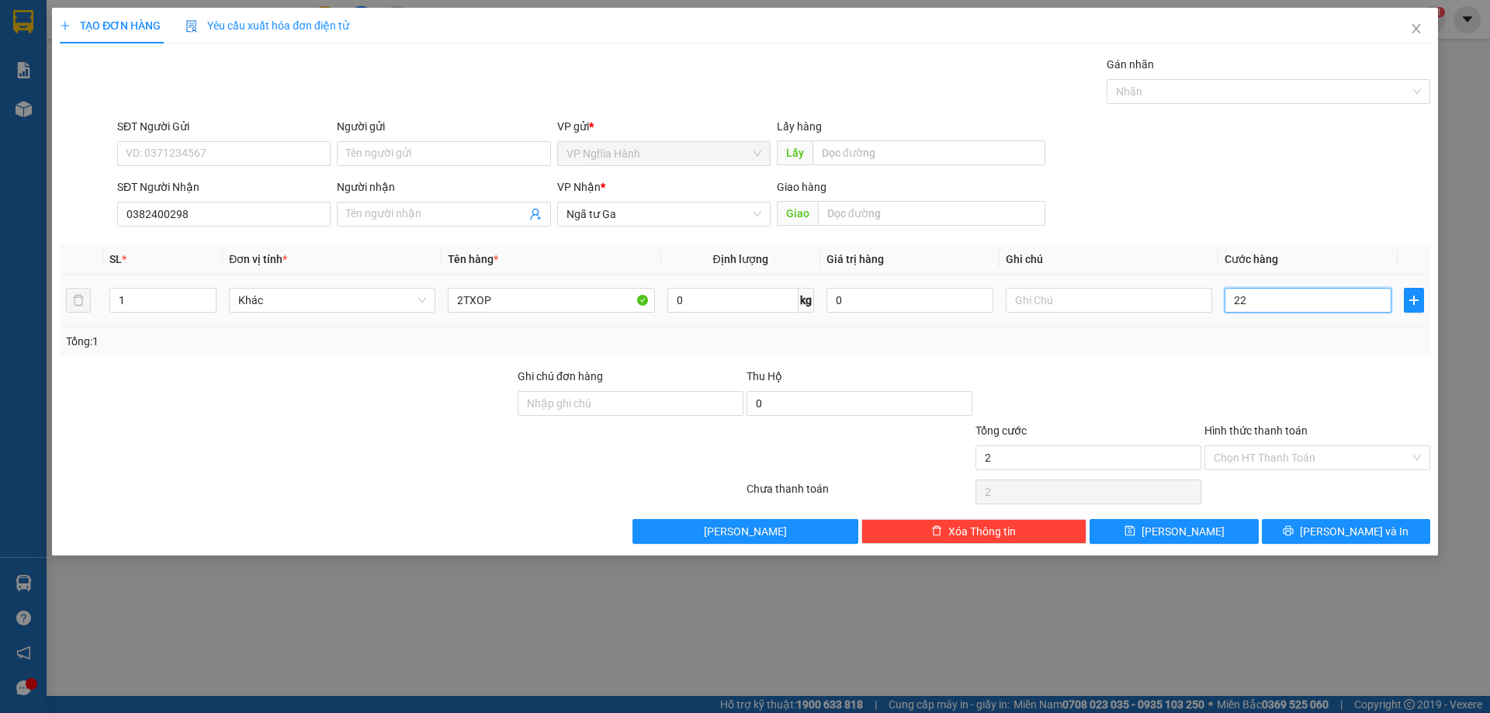
type input "22"
type input "220"
type input "22"
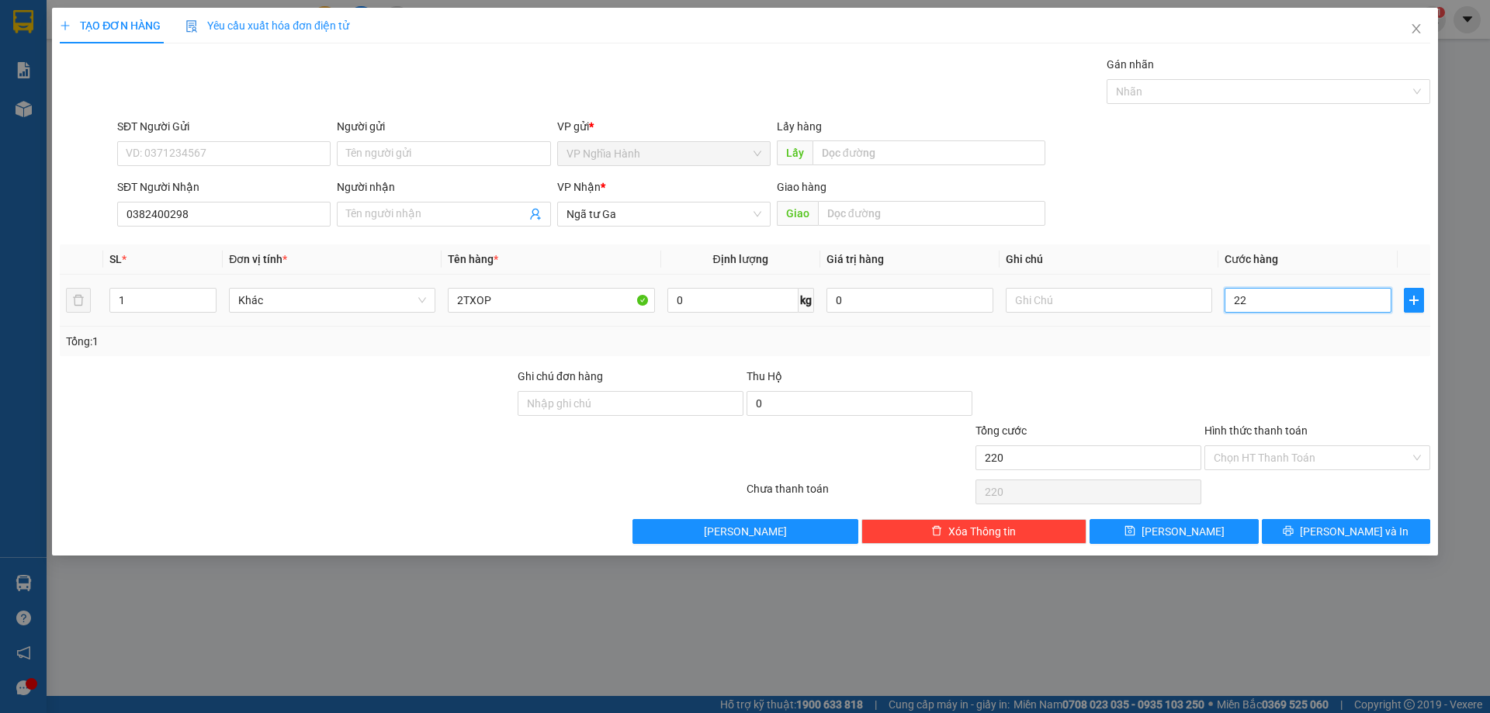
type input "22"
type input "2"
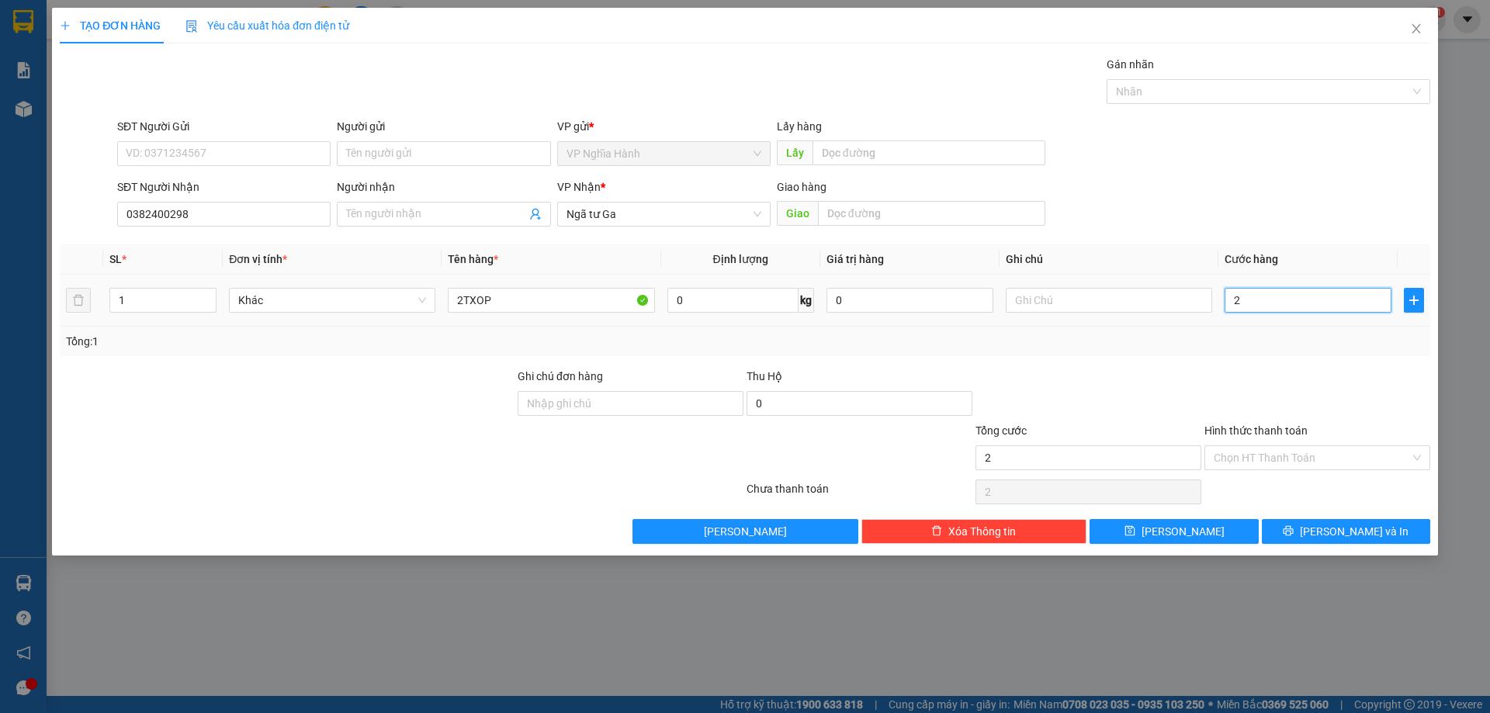
type input "0"
type input "2"
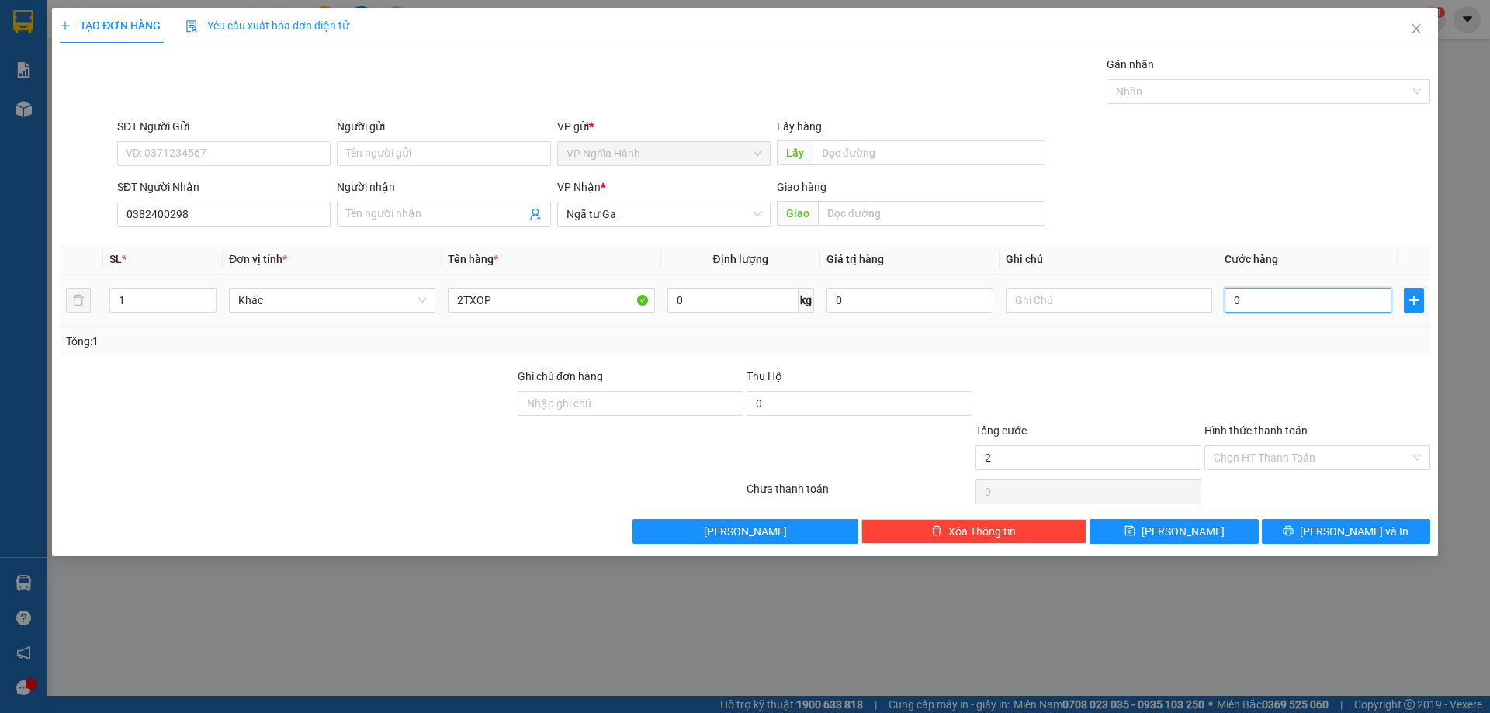
type input "2"
type input "02"
type input "25"
type input "025"
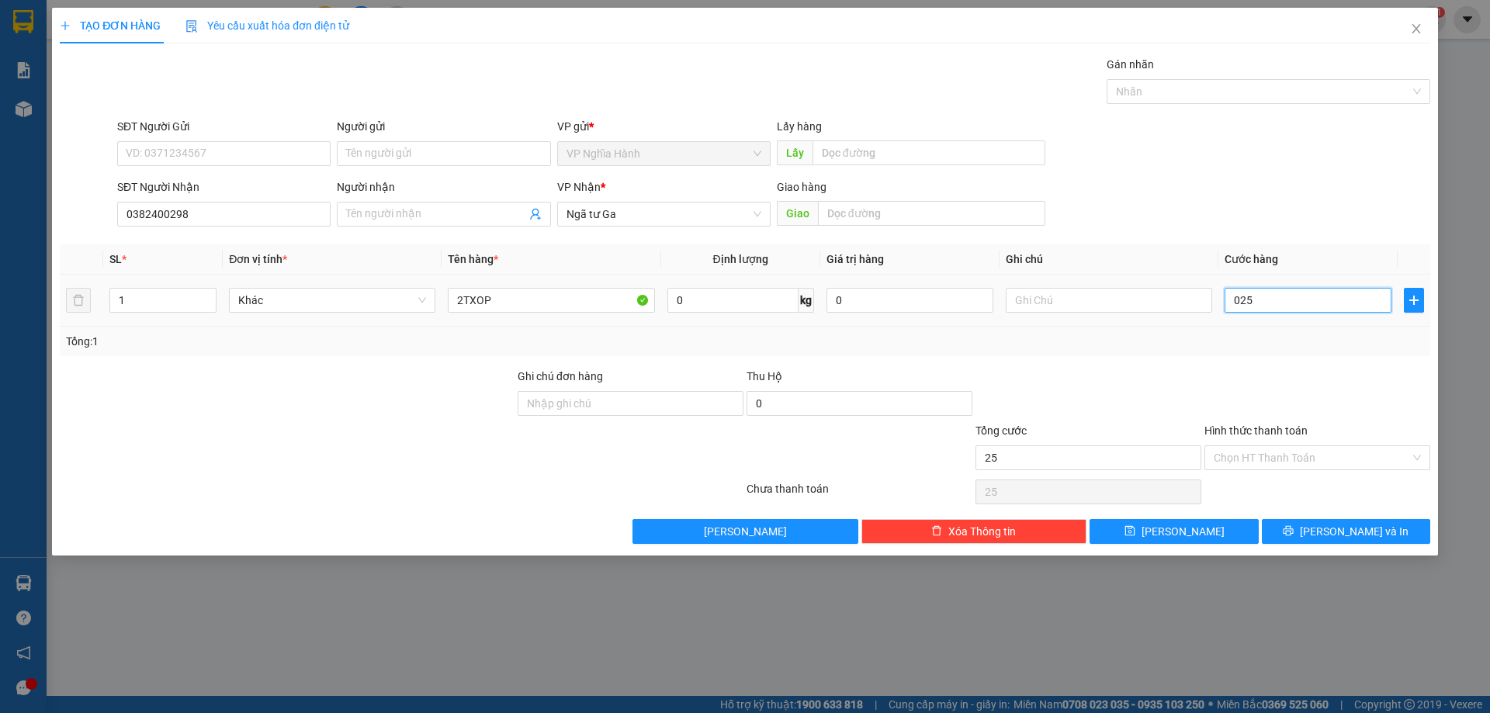
type input "250"
type input "0.250"
type input "250.000"
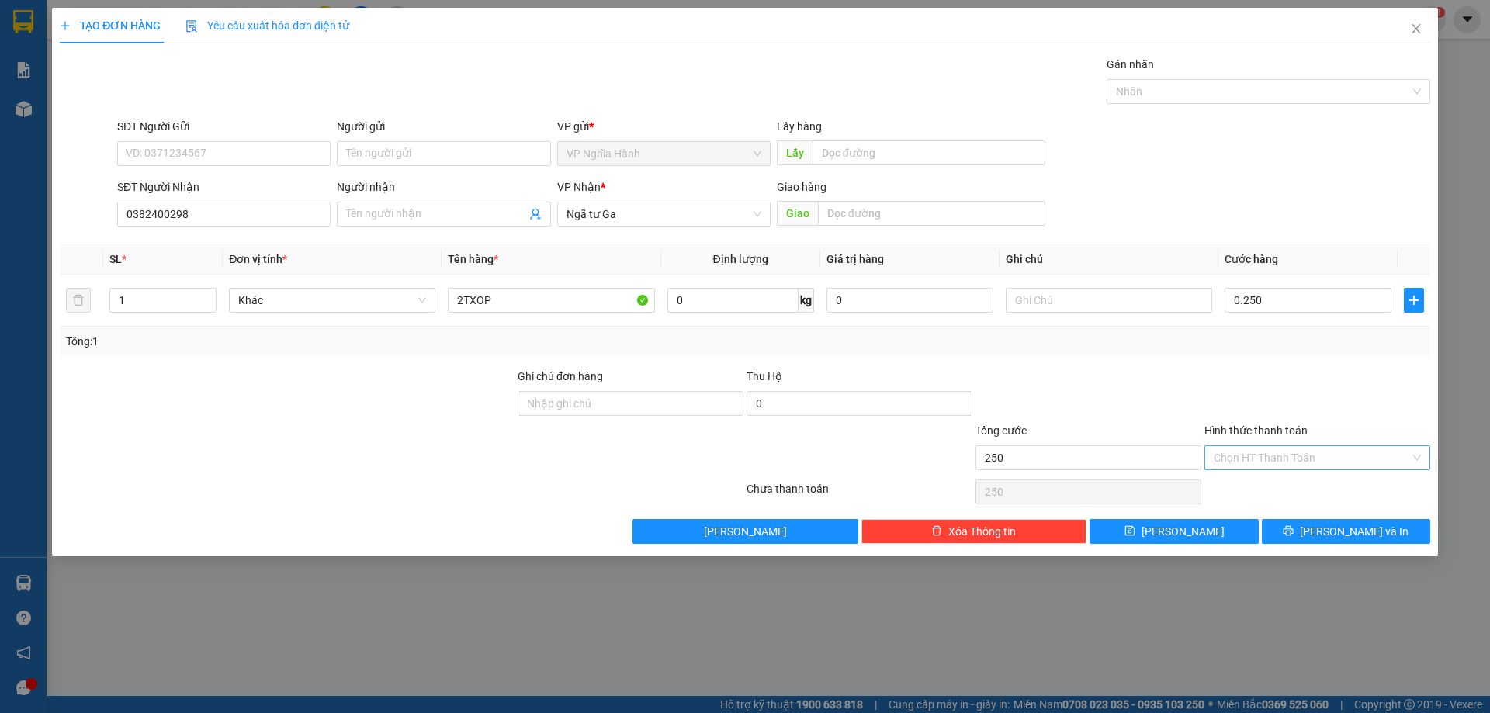
type input "250.000"
click at [1266, 459] on input "Hình thức thanh toán" at bounding box center [1312, 457] width 196 height 23
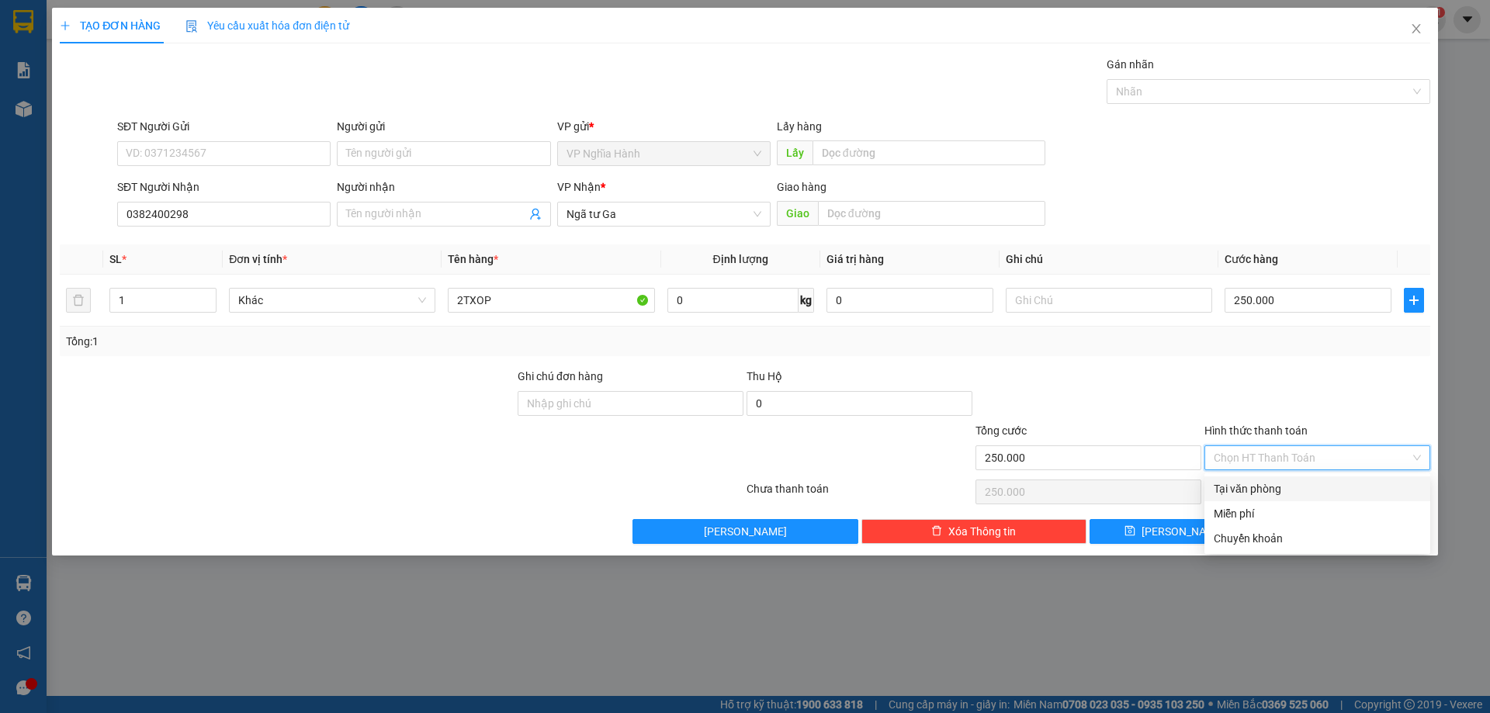
click at [1269, 485] on div "Tại văn phòng" at bounding box center [1317, 488] width 207 height 17
type input "0"
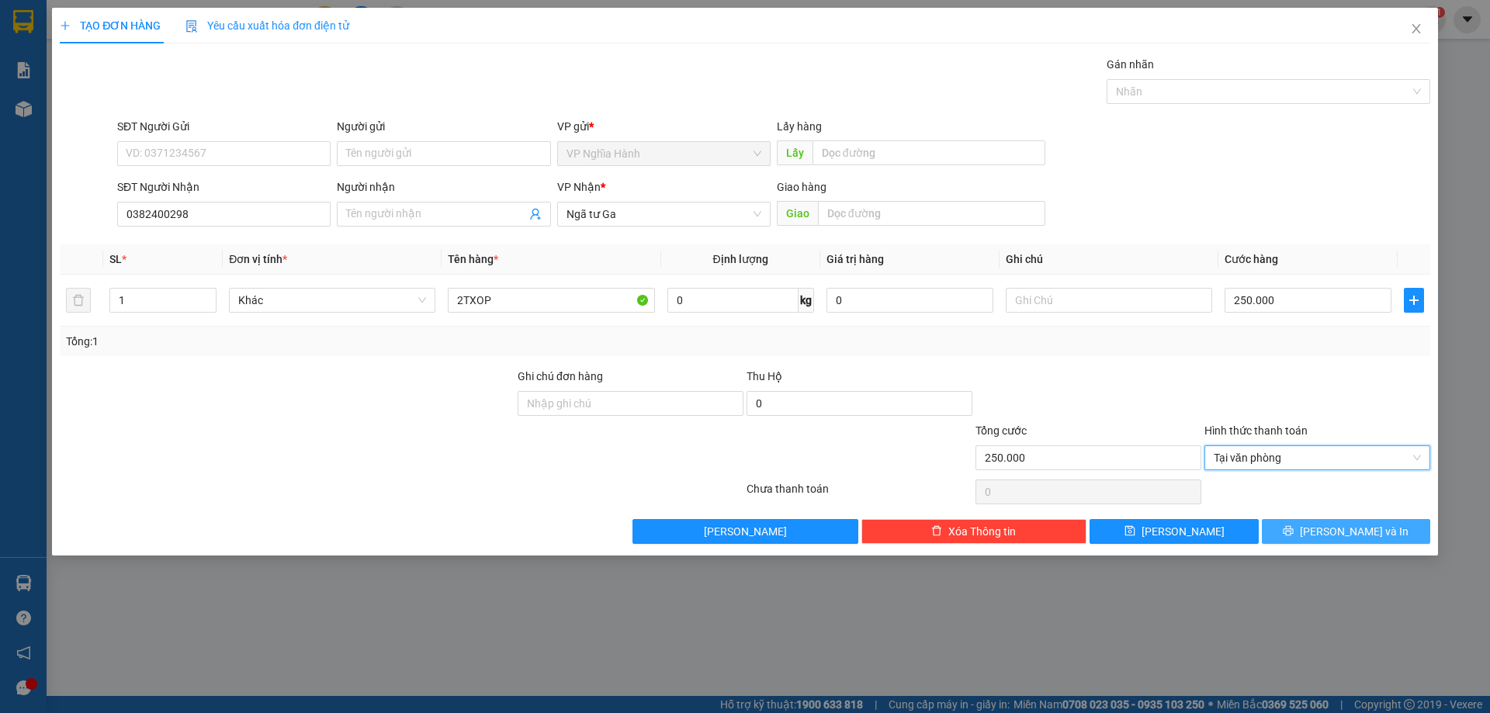
click at [1308, 532] on button "Lưu và In" at bounding box center [1346, 531] width 168 height 25
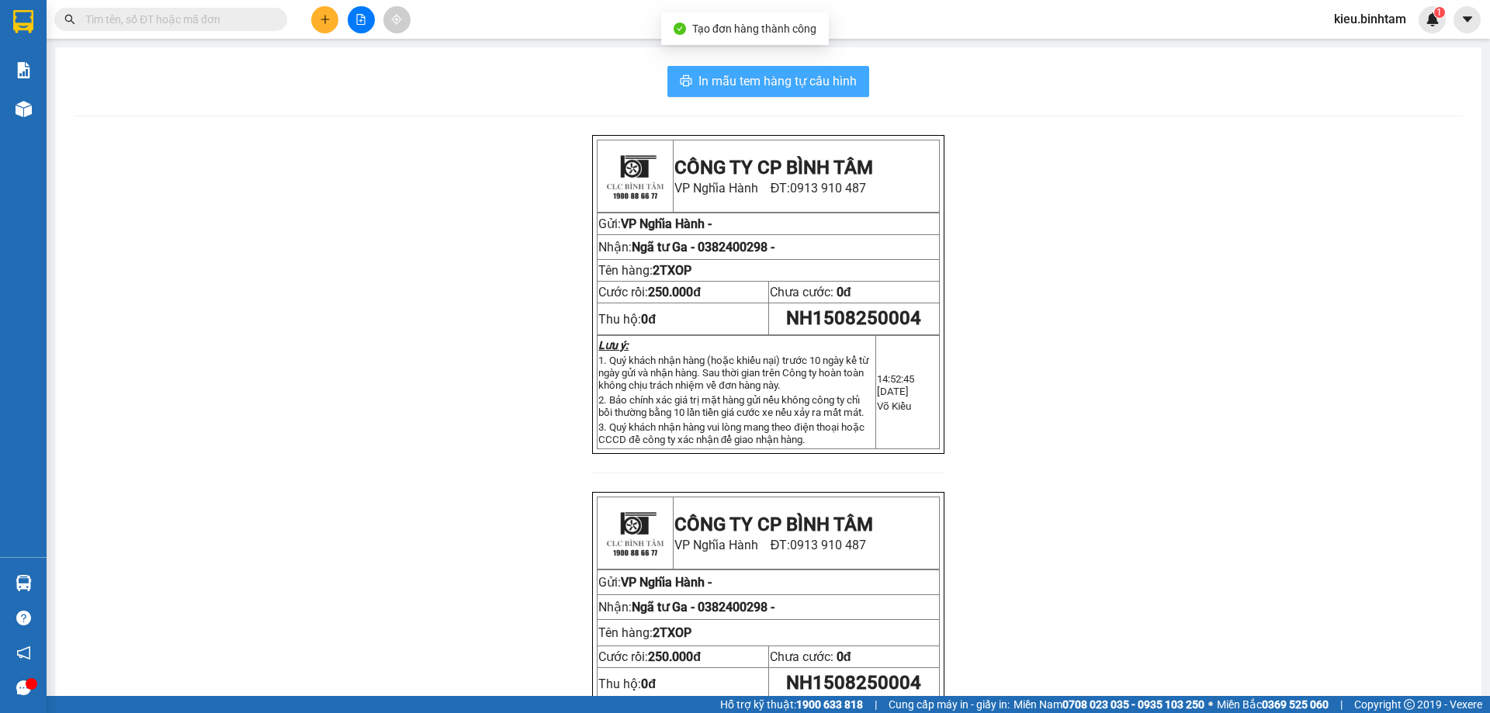
click at [780, 88] on span "In mẫu tem hàng tự cấu hình" at bounding box center [777, 80] width 158 height 19
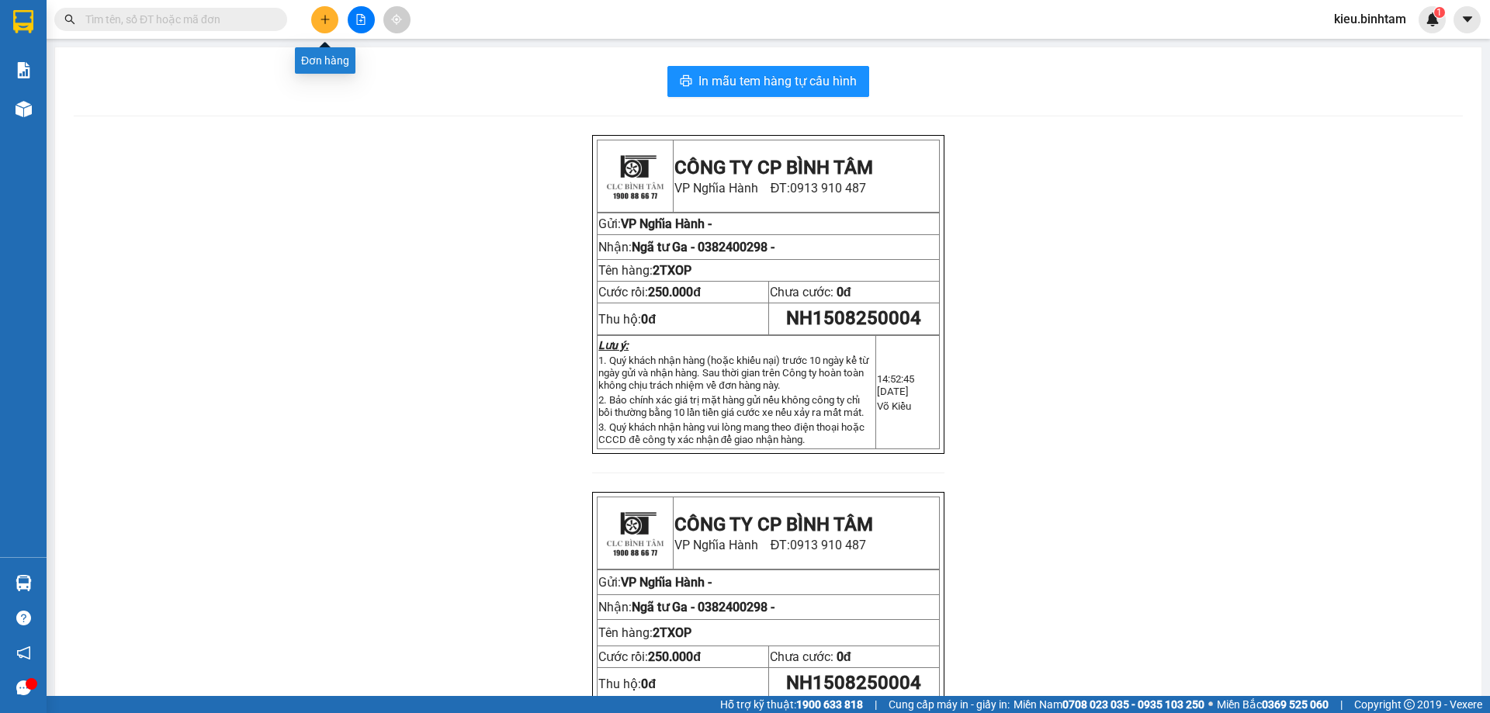
click at [320, 14] on icon "plus" at bounding box center [325, 19] width 11 height 11
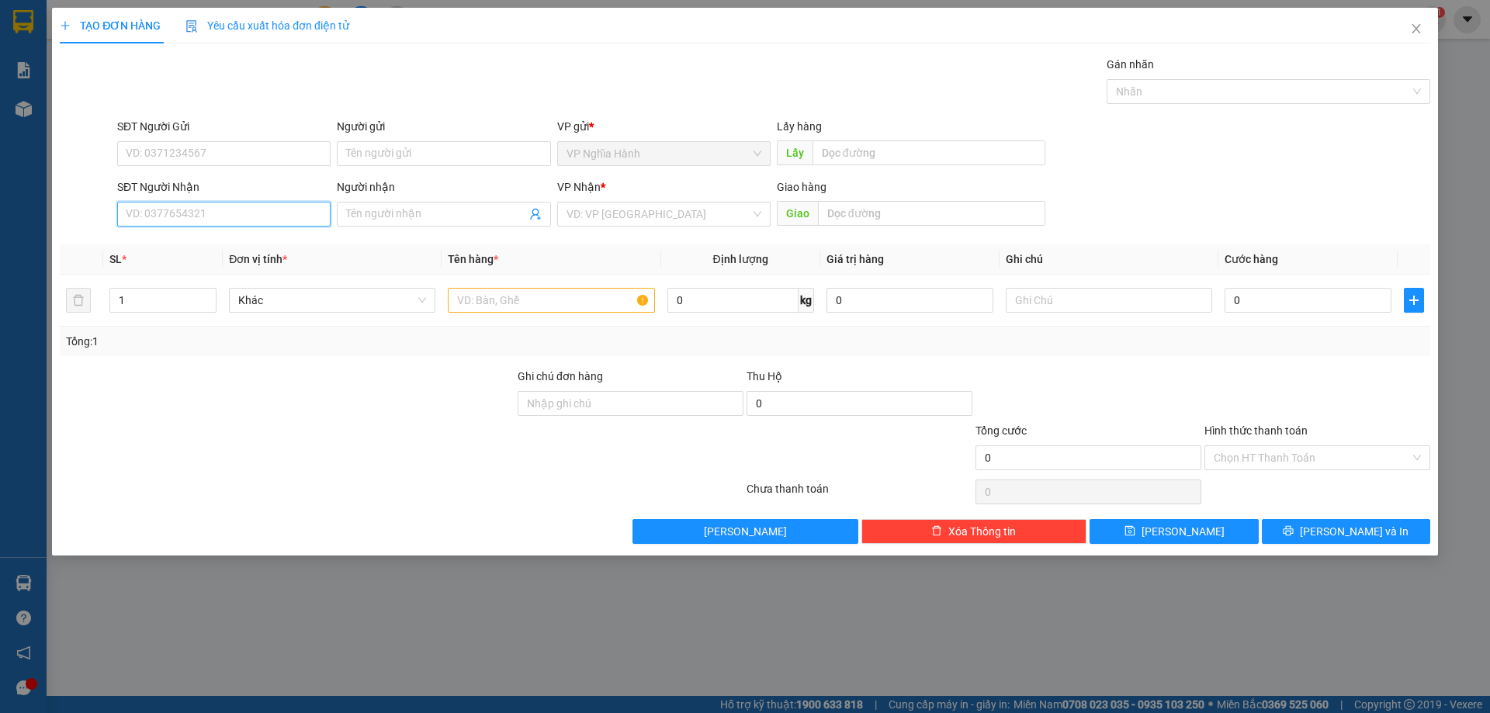
click at [219, 203] on input "SĐT Người Nhận" at bounding box center [223, 214] width 213 height 25
type input "0914766715"
click at [195, 142] on input "SĐT Người Gửi" at bounding box center [223, 153] width 213 height 25
click at [233, 221] on input "0914766715" at bounding box center [223, 214] width 213 height 25
click at [230, 217] on input "0914766715" at bounding box center [223, 214] width 213 height 25
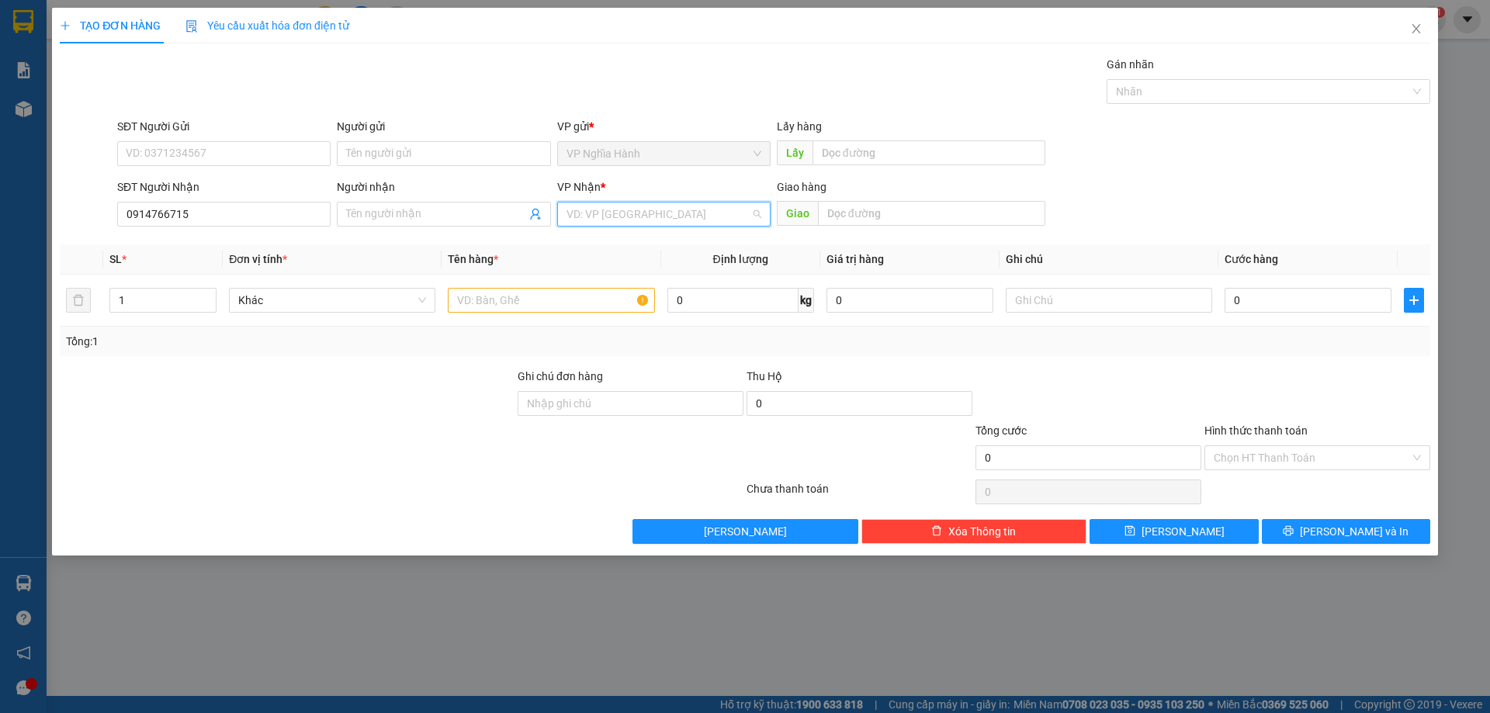
click at [650, 203] on input "search" at bounding box center [658, 214] width 184 height 23
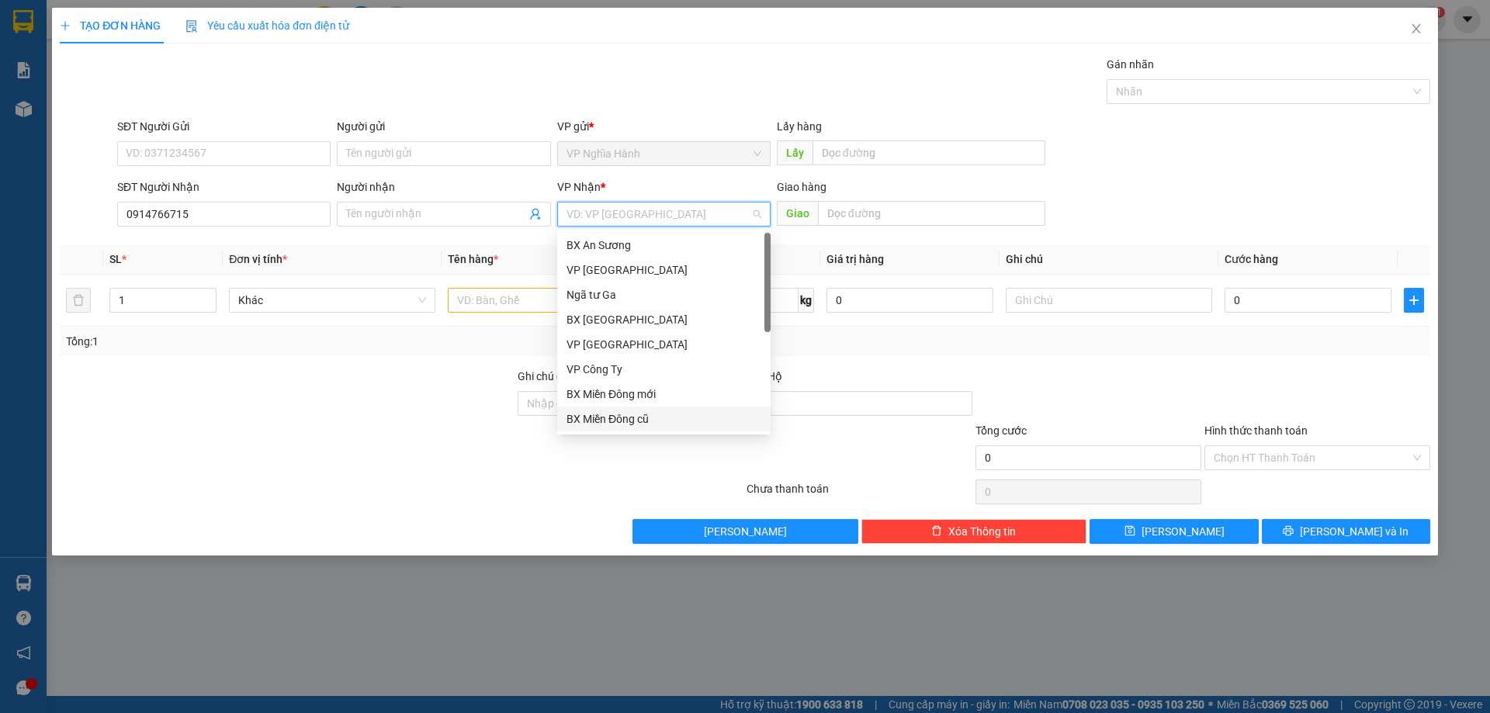
click at [685, 412] on div "BX Miền Đông cũ" at bounding box center [663, 419] width 195 height 17
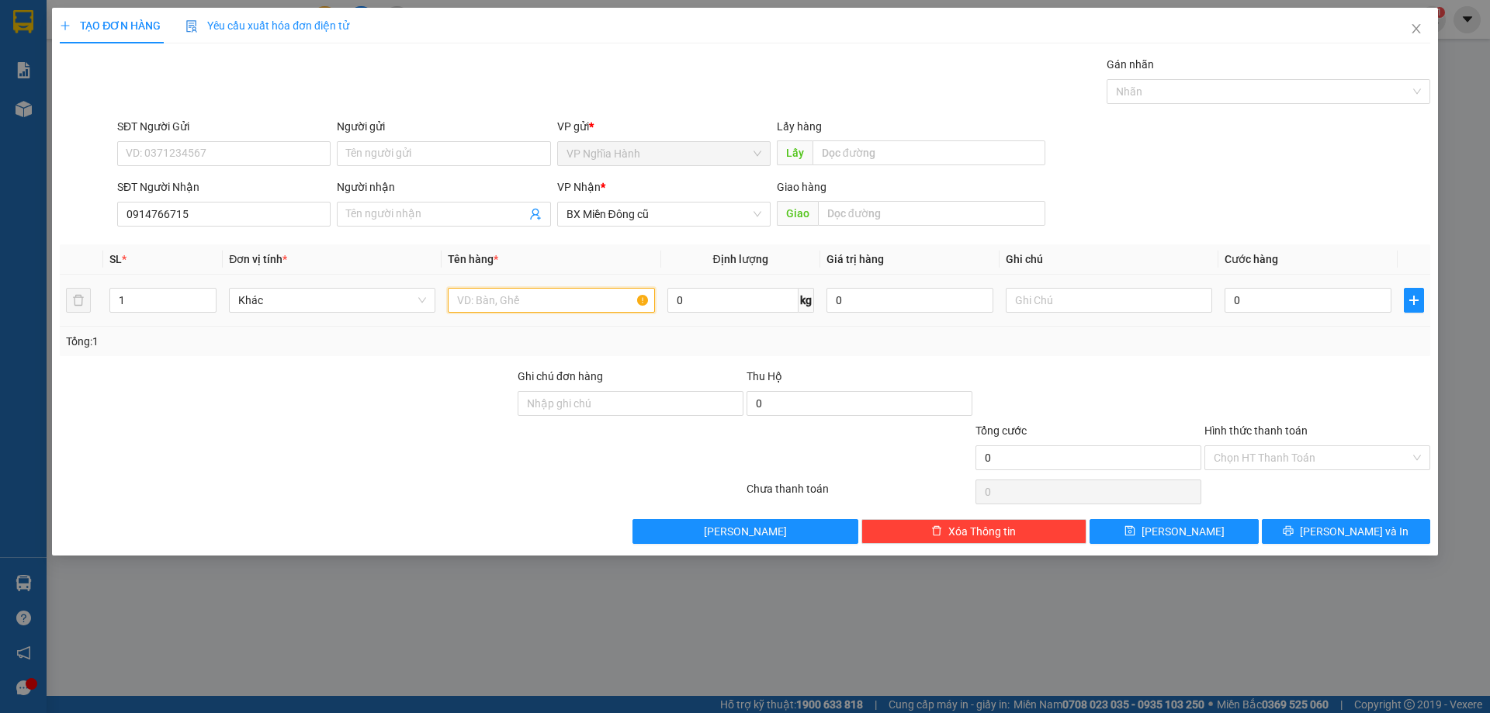
click at [495, 300] on input "text" at bounding box center [551, 300] width 206 height 25
type input "1TXOP"
click at [1289, 290] on input "0" at bounding box center [1308, 300] width 167 height 25
type input "1"
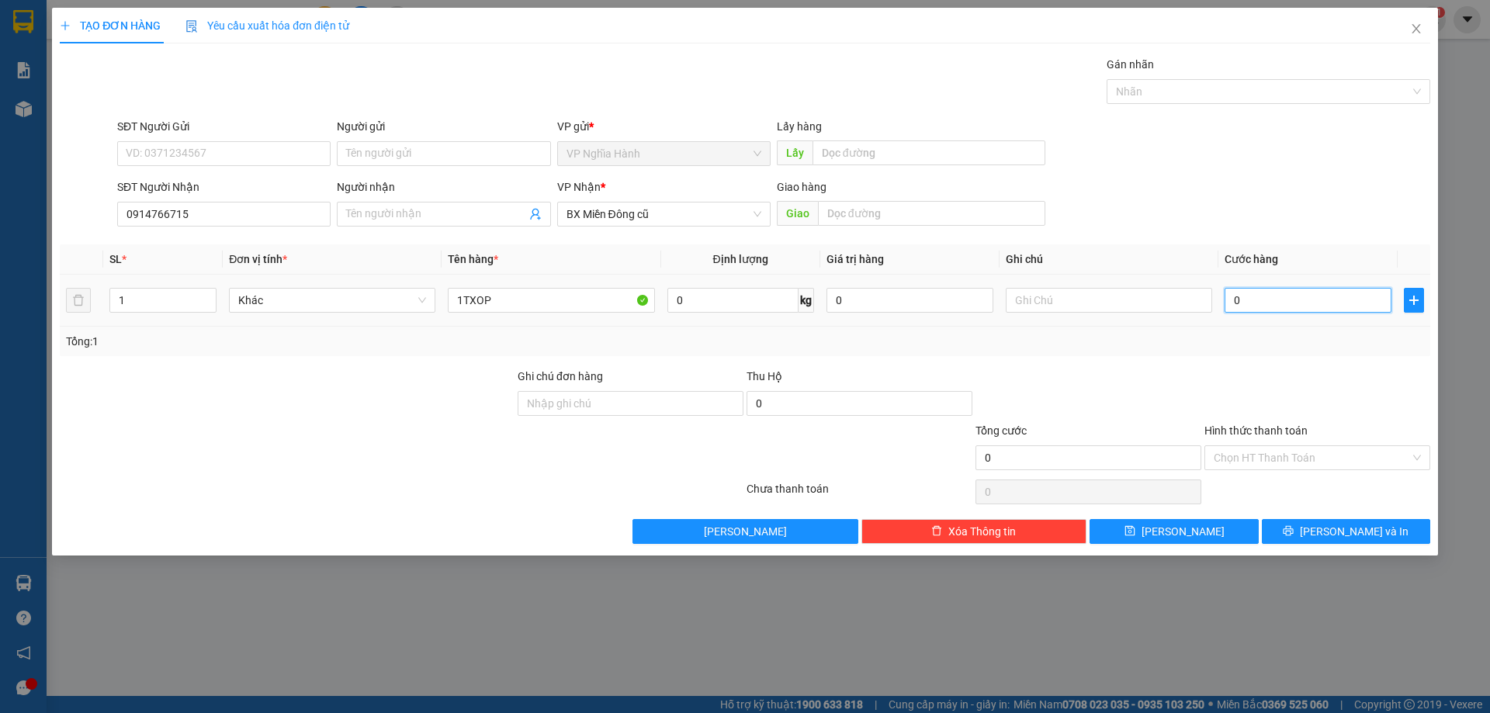
type input "1"
type input "10"
type input "100"
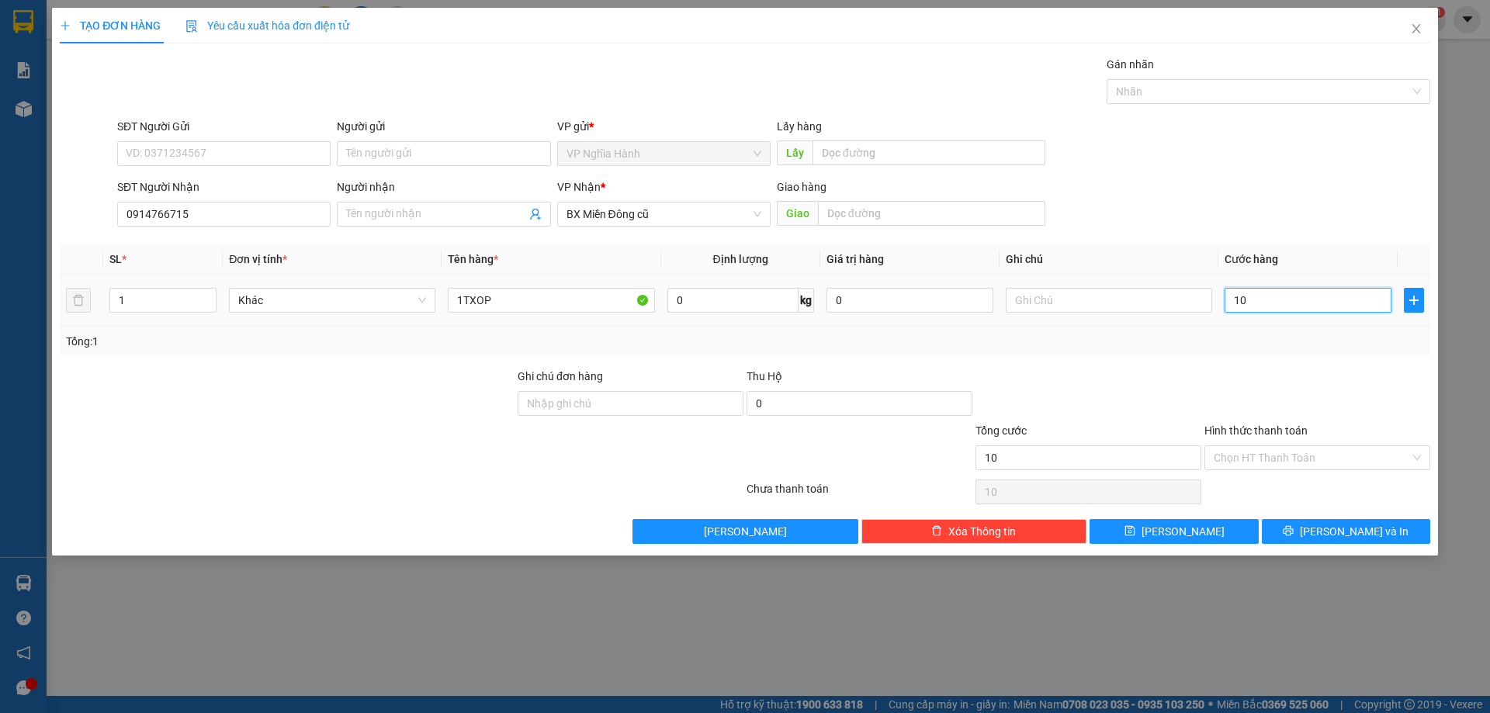
type input "100"
type input "100.000"
drag, startPoint x: 1266, startPoint y: 450, endPoint x: 1274, endPoint y: 469, distance: 20.2
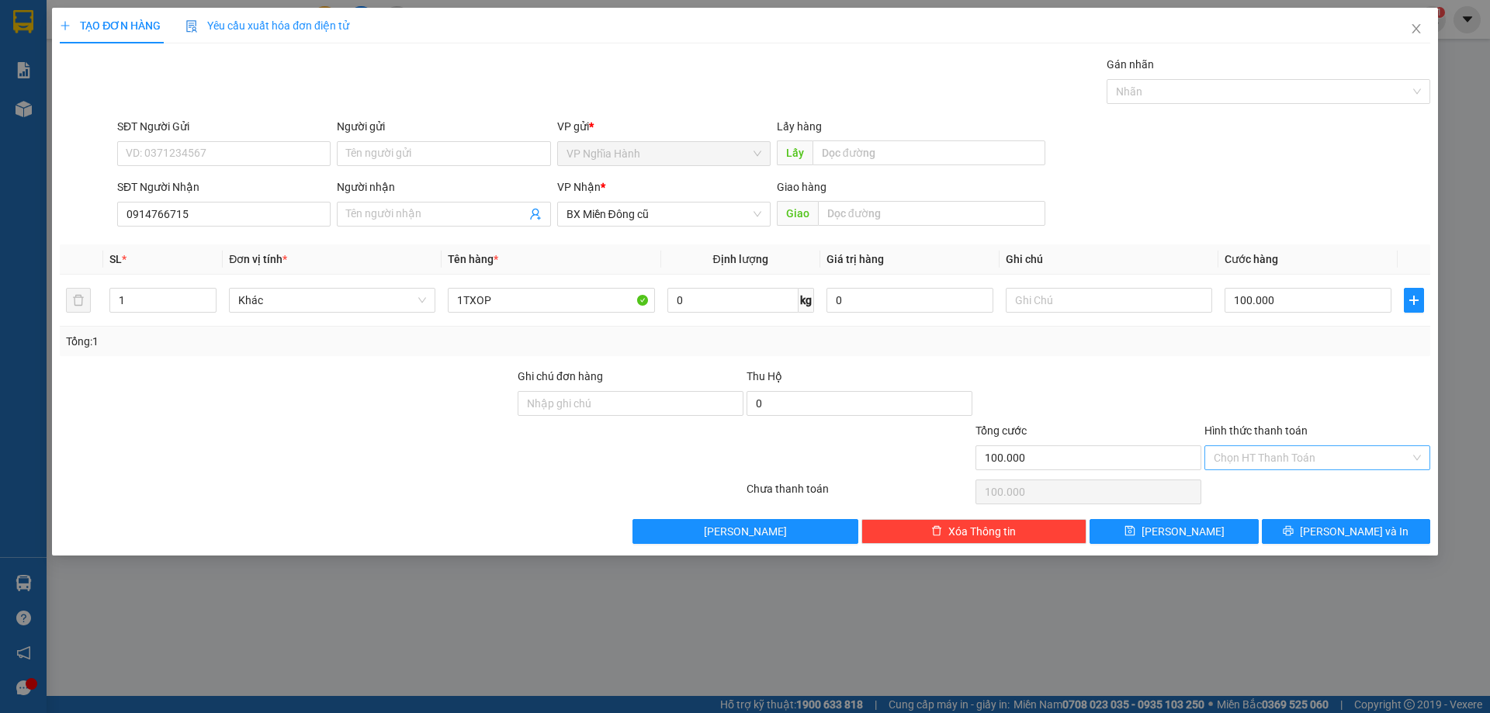
click at [1267, 451] on input "Hình thức thanh toán" at bounding box center [1312, 457] width 196 height 23
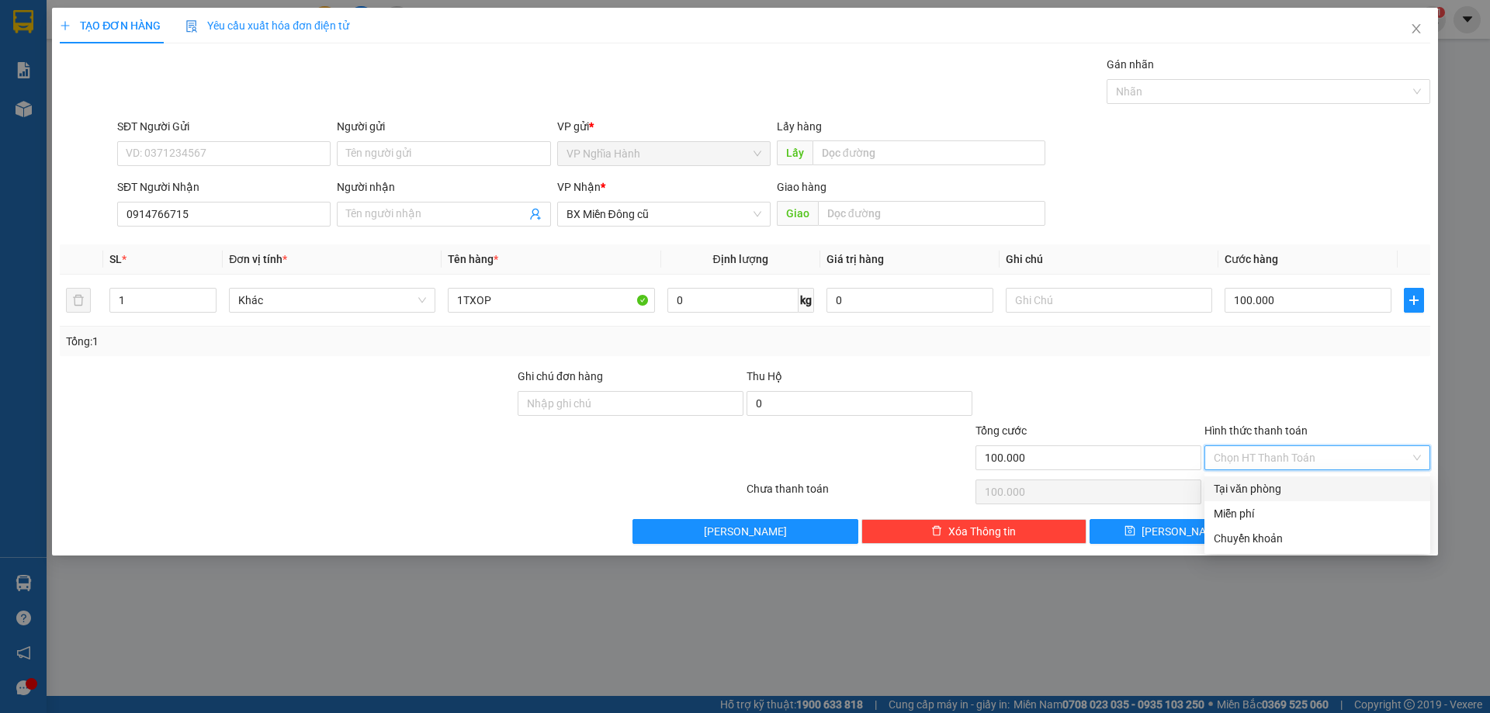
click at [1277, 483] on div "Tại văn phòng" at bounding box center [1317, 488] width 207 height 17
type input "0"
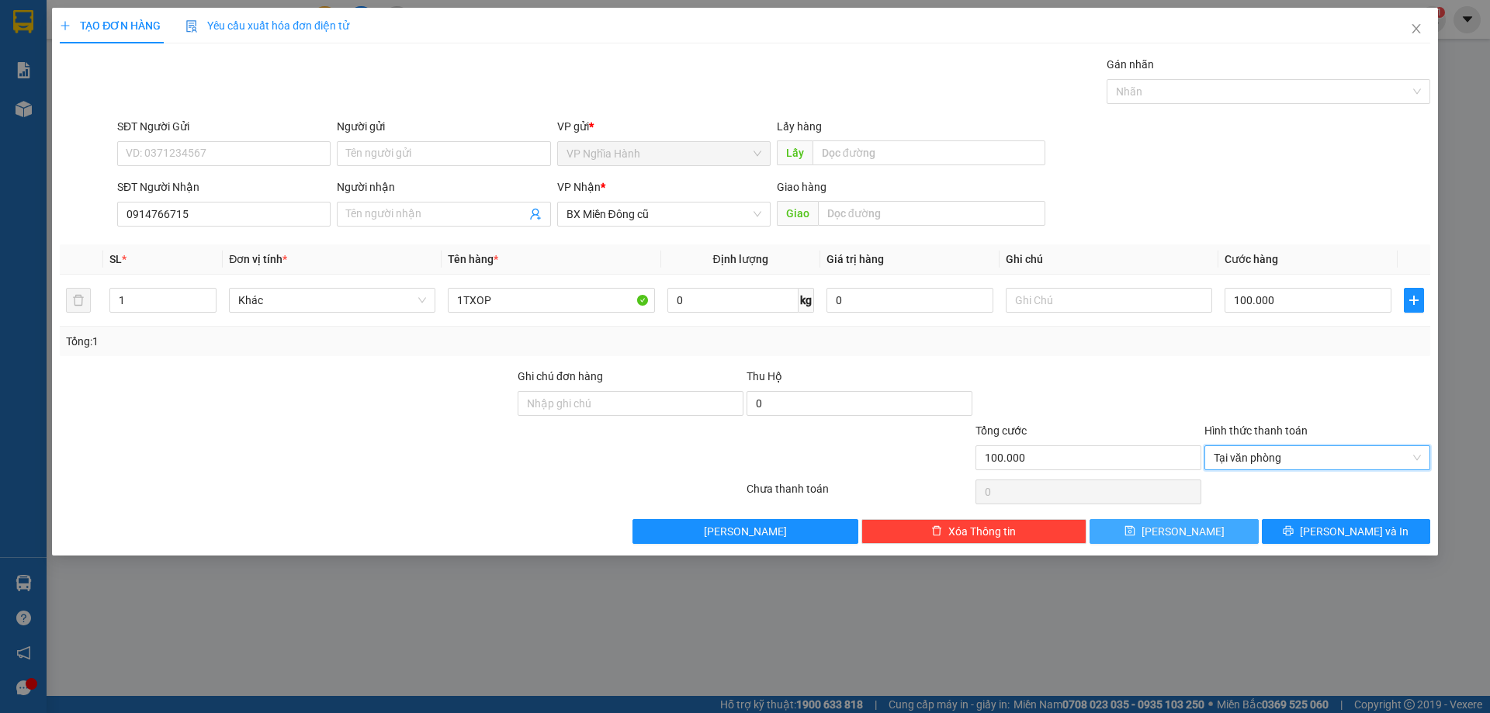
click at [1224, 539] on button "Lưu" at bounding box center [1174, 531] width 168 height 25
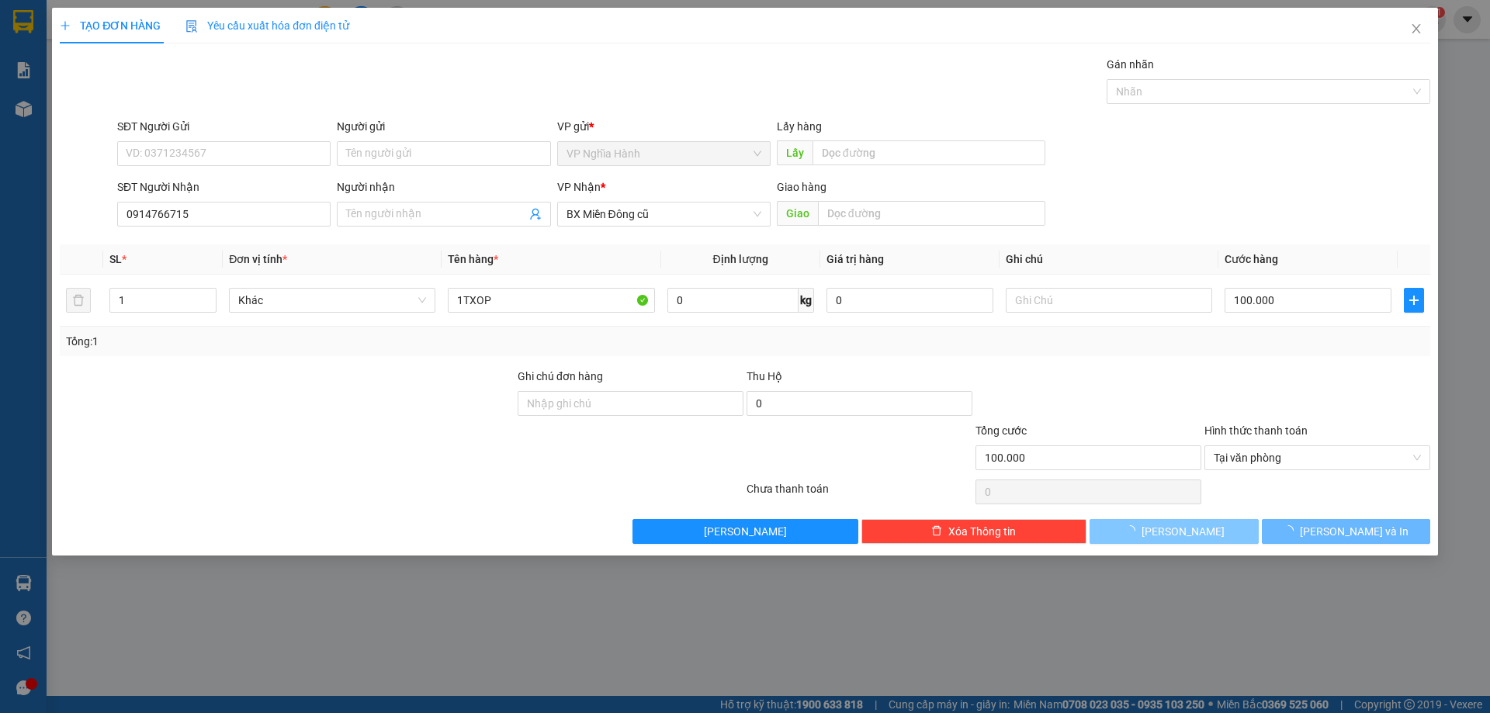
type input "0"
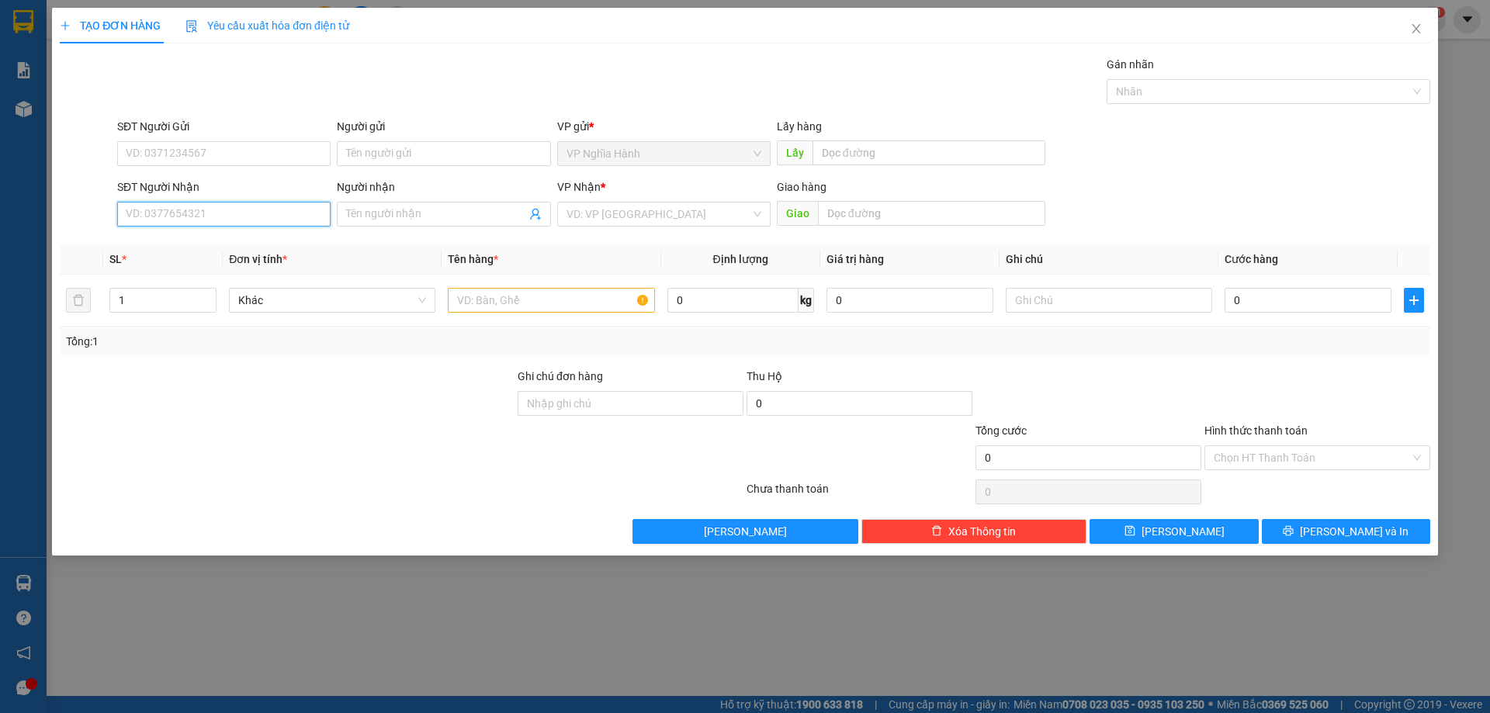
click at [168, 213] on input "SĐT Người Nhận" at bounding box center [223, 214] width 213 height 25
type input "0855510321"
drag, startPoint x: 178, startPoint y: 245, endPoint x: 954, endPoint y: 583, distance: 846.3
click at [180, 243] on div "0855510321" at bounding box center [223, 245] width 195 height 17
type input "100.000"
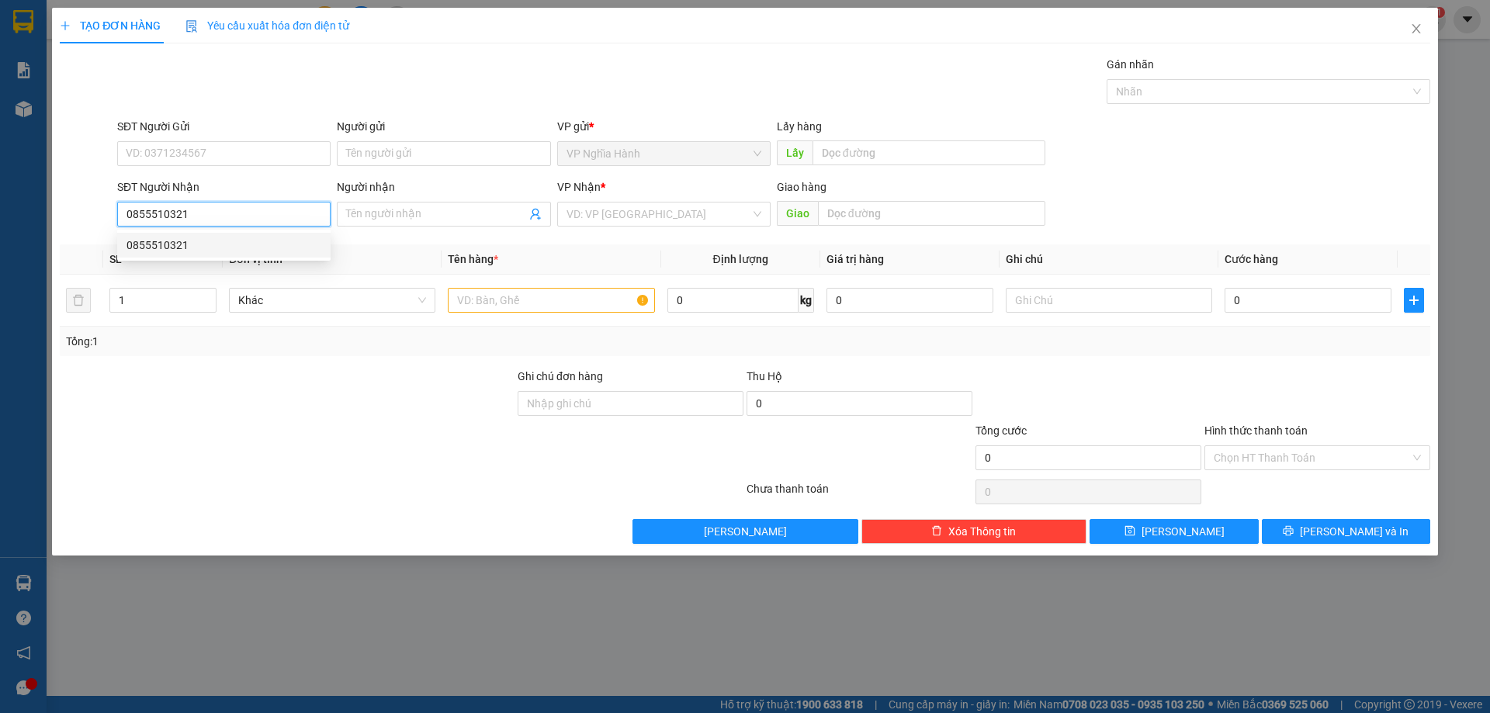
type input "100.000"
type input "0855510321"
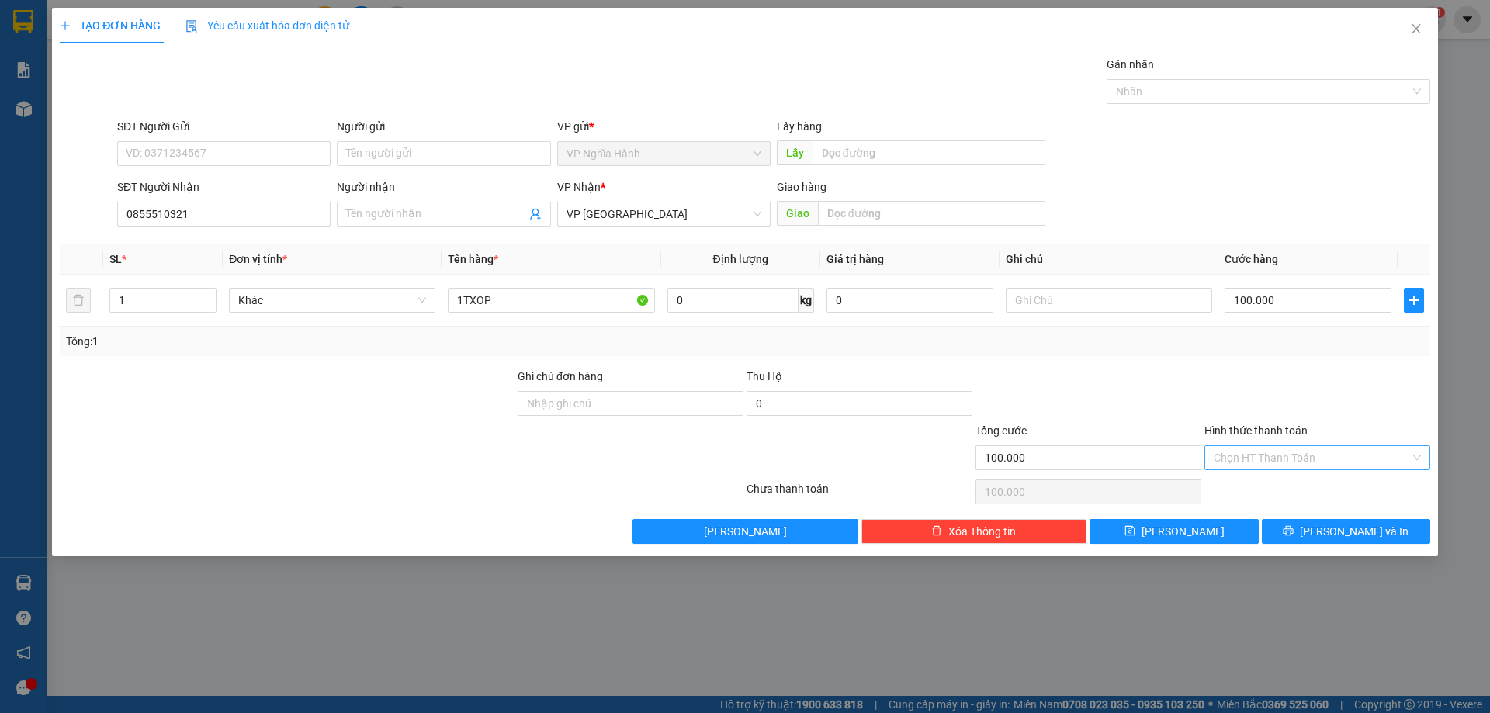
click at [1308, 459] on input "Hình thức thanh toán" at bounding box center [1312, 457] width 196 height 23
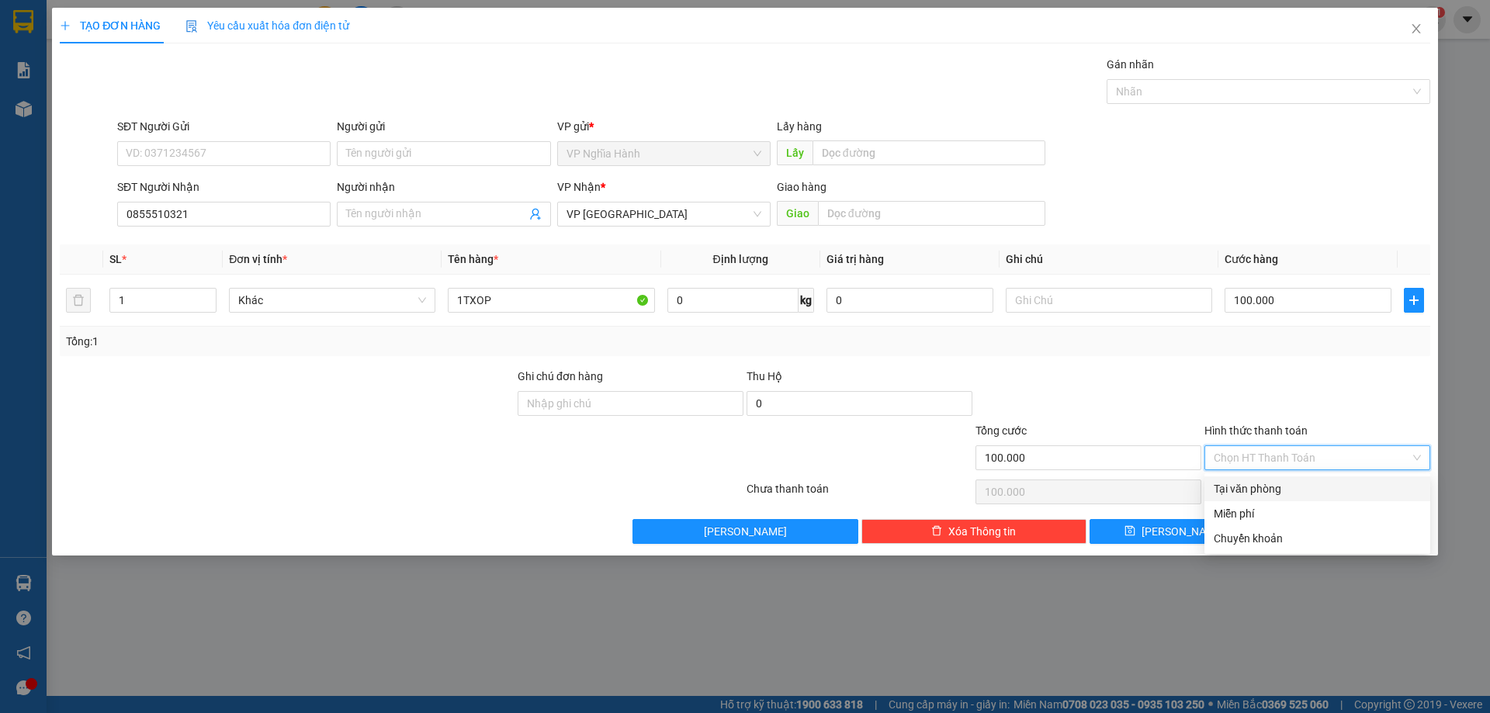
click at [1309, 483] on div "Tại văn phòng" at bounding box center [1317, 488] width 207 height 17
type input "0"
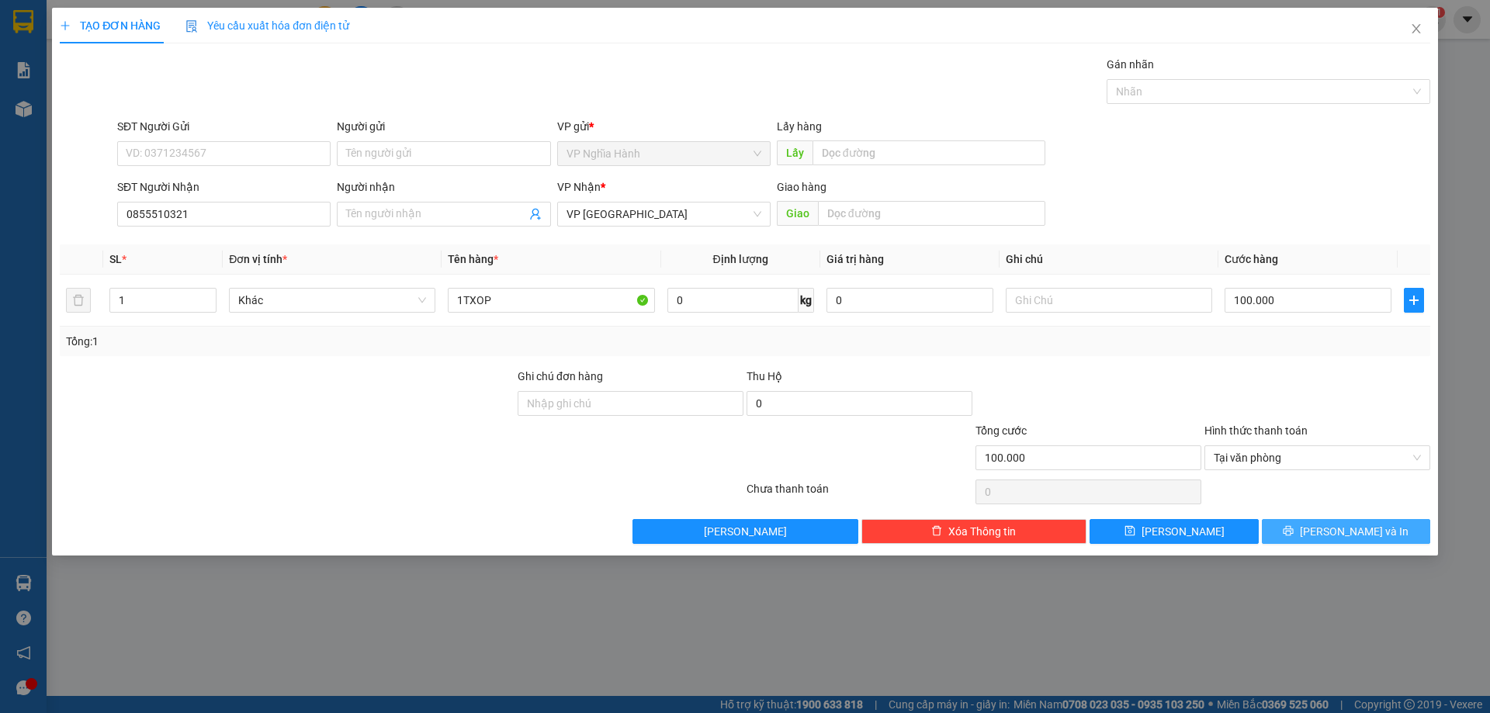
click at [1294, 528] on icon "printer" at bounding box center [1288, 530] width 11 height 11
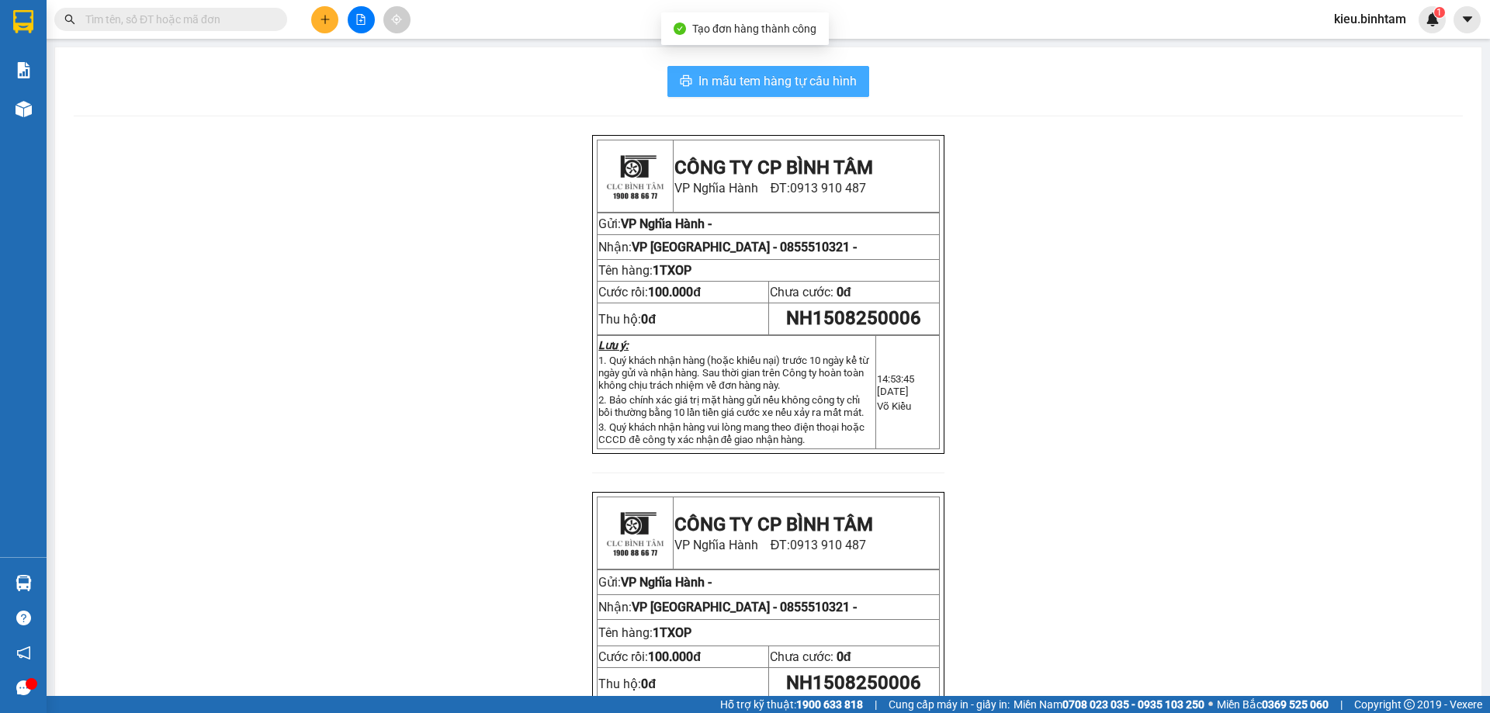
drag, startPoint x: 807, startPoint y: 83, endPoint x: 823, endPoint y: 78, distance: 16.9
click at [806, 81] on span "In mẫu tem hàng tự cấu hình" at bounding box center [777, 80] width 158 height 19
